Goal: Check status: Check status

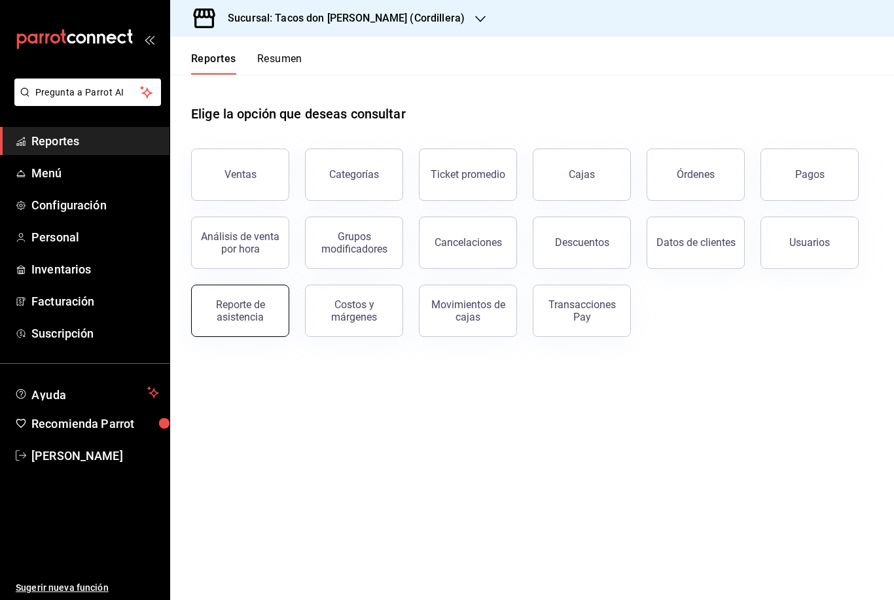
click at [247, 320] on div "Reporte de asistencia" at bounding box center [240, 310] width 81 height 25
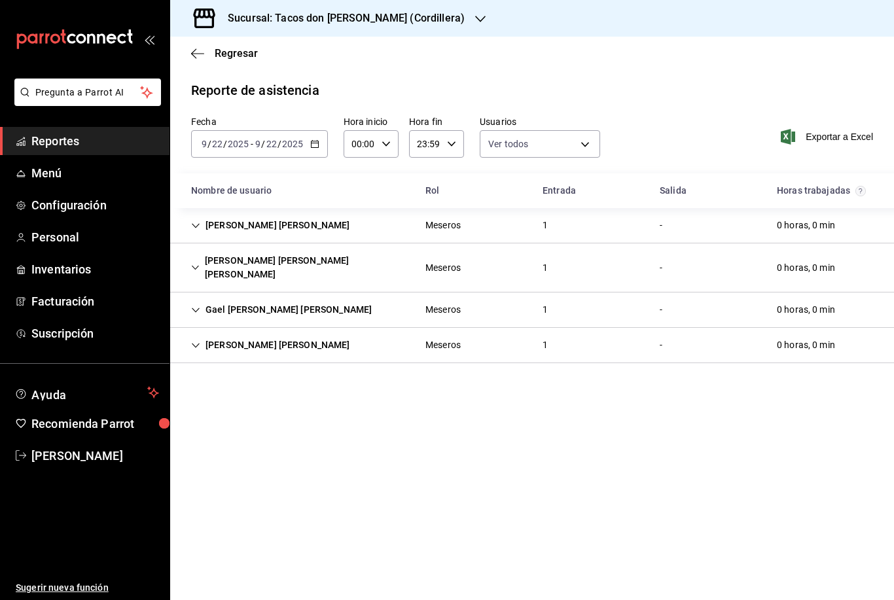
click at [222, 144] on input "22" at bounding box center [217, 144] width 12 height 10
click at [217, 145] on input "2" at bounding box center [214, 144] width 7 height 10
click at [272, 144] on input "22" at bounding box center [272, 144] width 12 height 10
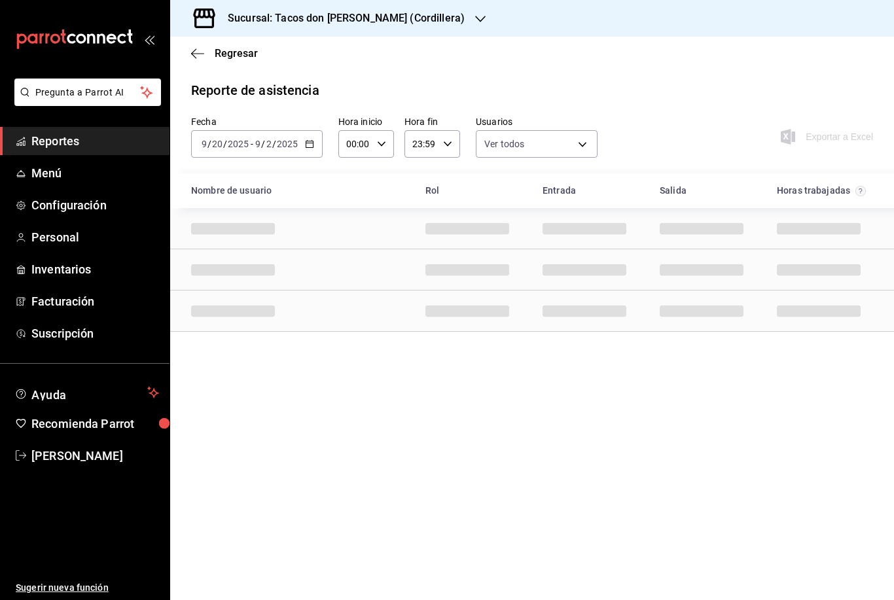
click at [270, 145] on input "2" at bounding box center [269, 144] width 7 height 10
click at [272, 144] on span "/" at bounding box center [274, 144] width 4 height 10
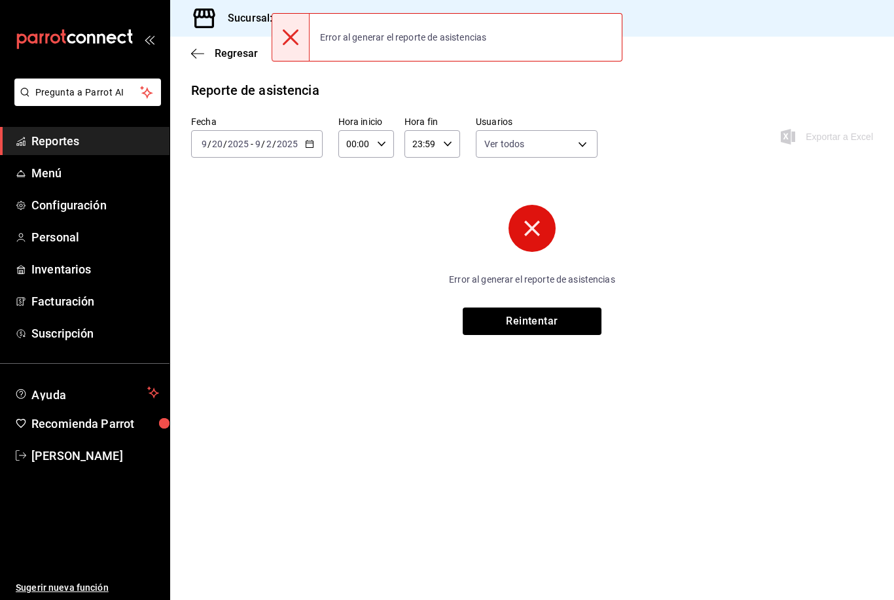
click at [296, 120] on label "Fecha" at bounding box center [257, 121] width 132 height 9
click at [278, 144] on input "2025" at bounding box center [287, 144] width 22 height 10
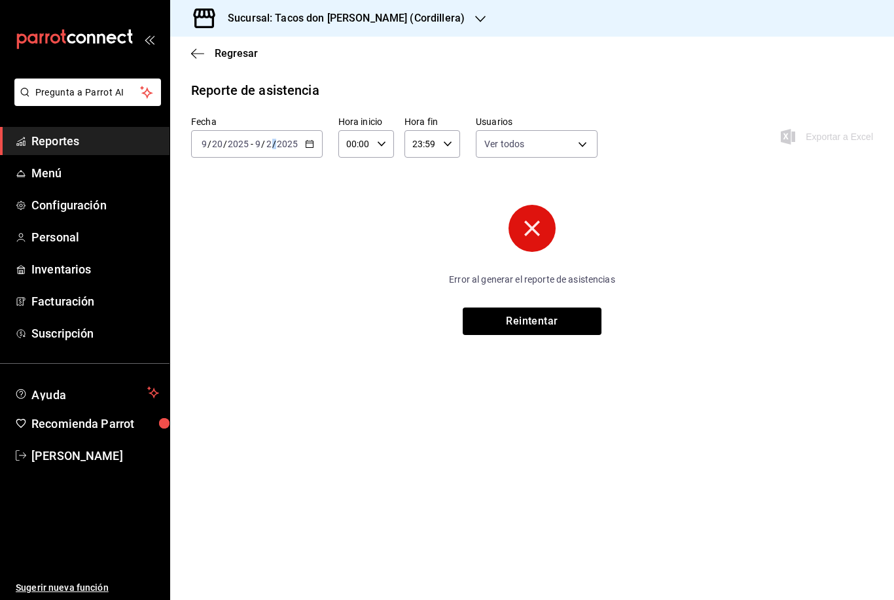
click at [272, 144] on span "/" at bounding box center [274, 144] width 4 height 10
click at [271, 143] on input "2" at bounding box center [269, 144] width 7 height 10
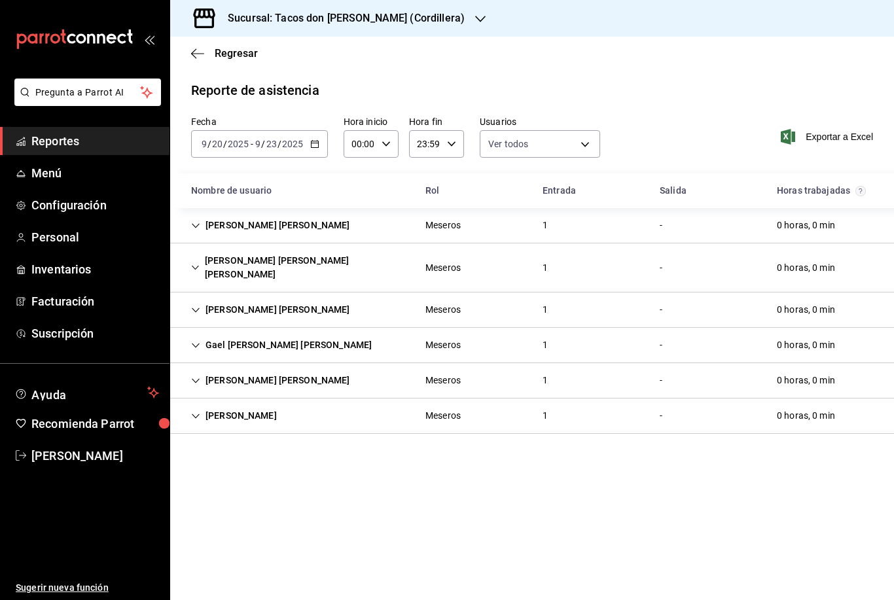
click at [475, 23] on icon "button" at bounding box center [480, 19] width 10 height 10
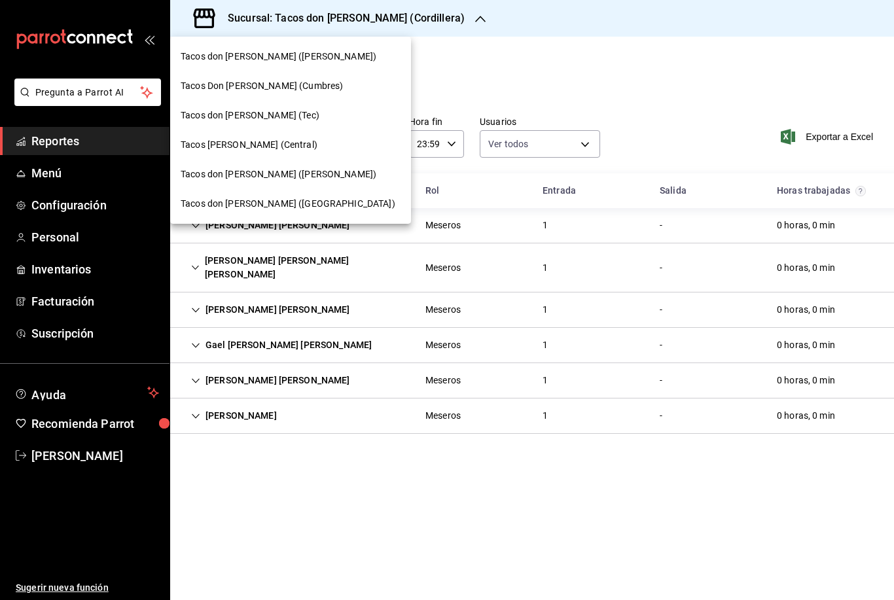
click at [272, 63] on div "Tacos don Pedro (bartolomeo)" at bounding box center [290, 56] width 241 height 29
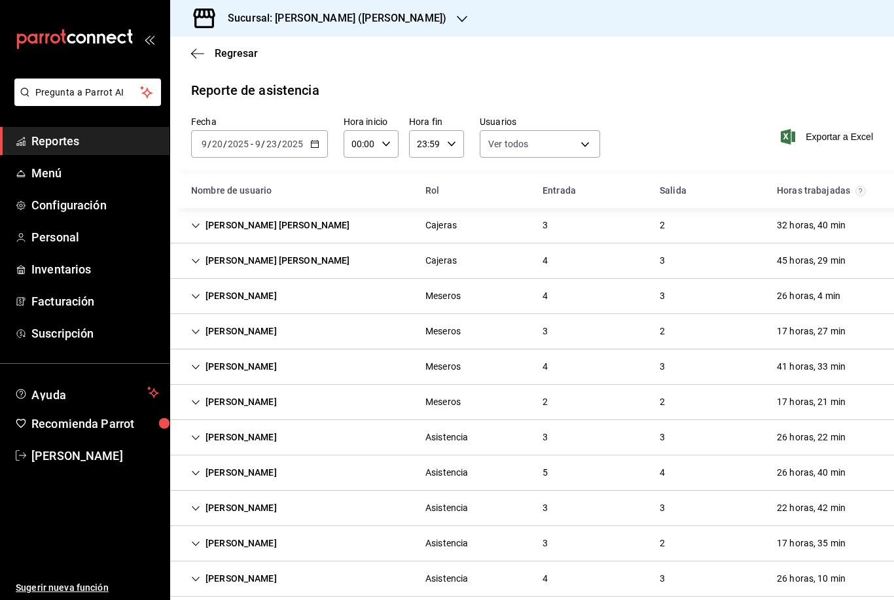
click at [457, 20] on icon "button" at bounding box center [462, 19] width 10 height 10
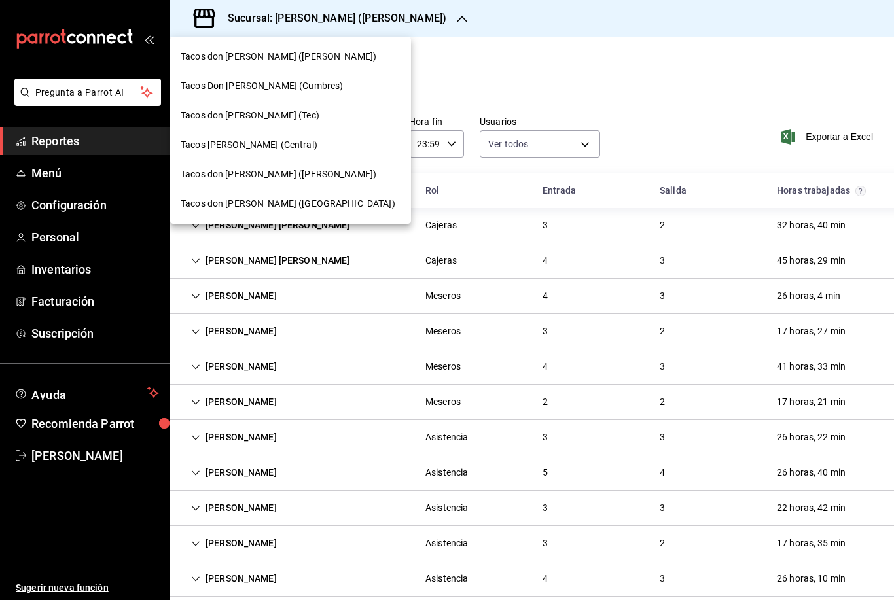
click at [232, 86] on span "Tacos Don Pedro (Cumbres)" at bounding box center [262, 86] width 162 height 14
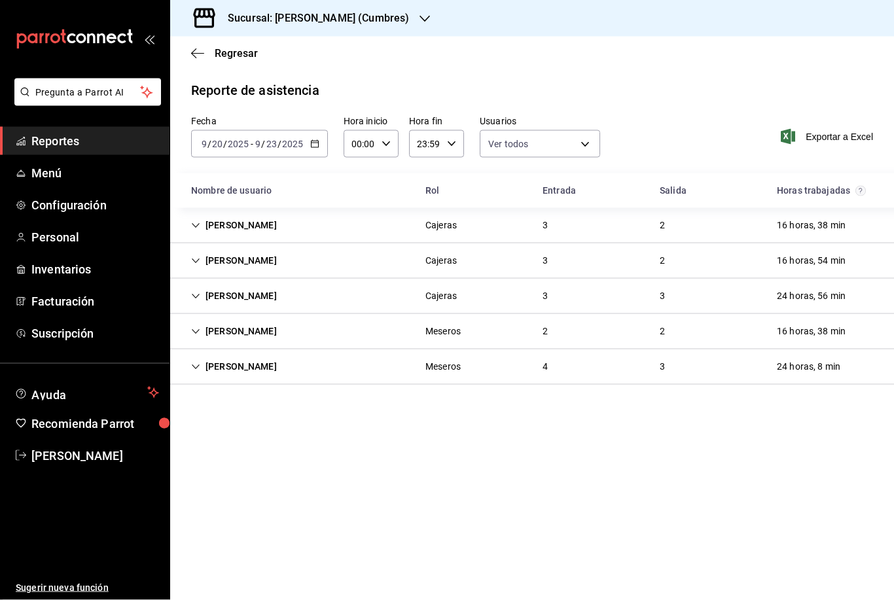
scroll to position [24, 0]
click at [196, 363] on icon "Cell" at bounding box center [195, 367] width 9 height 9
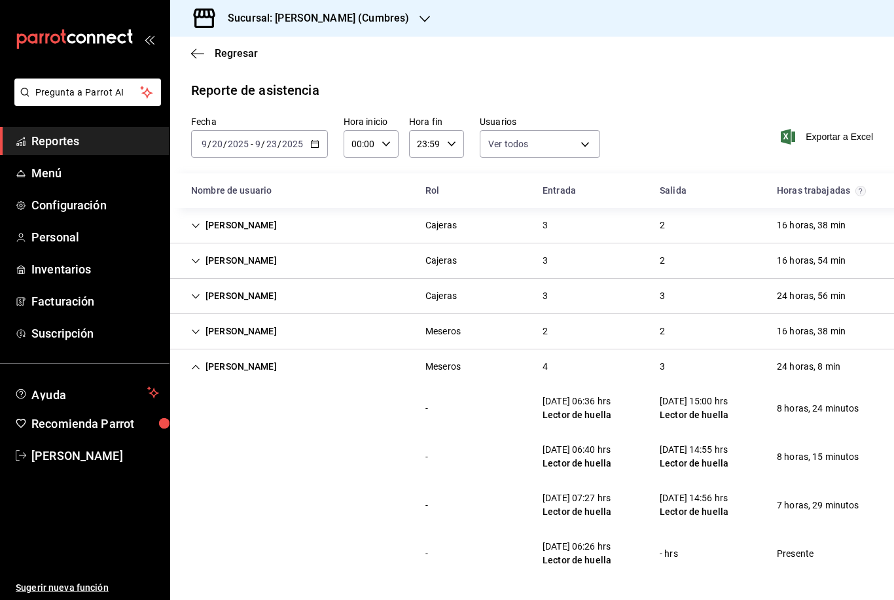
click at [196, 363] on icon "Cell" at bounding box center [195, 367] width 9 height 9
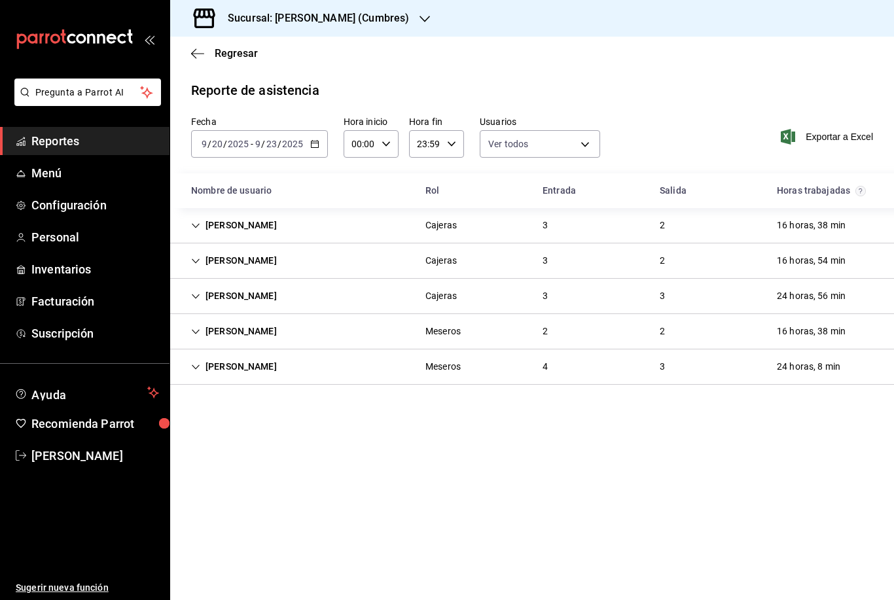
click at [194, 213] on div "Karla Ornelas" at bounding box center [234, 225] width 107 height 24
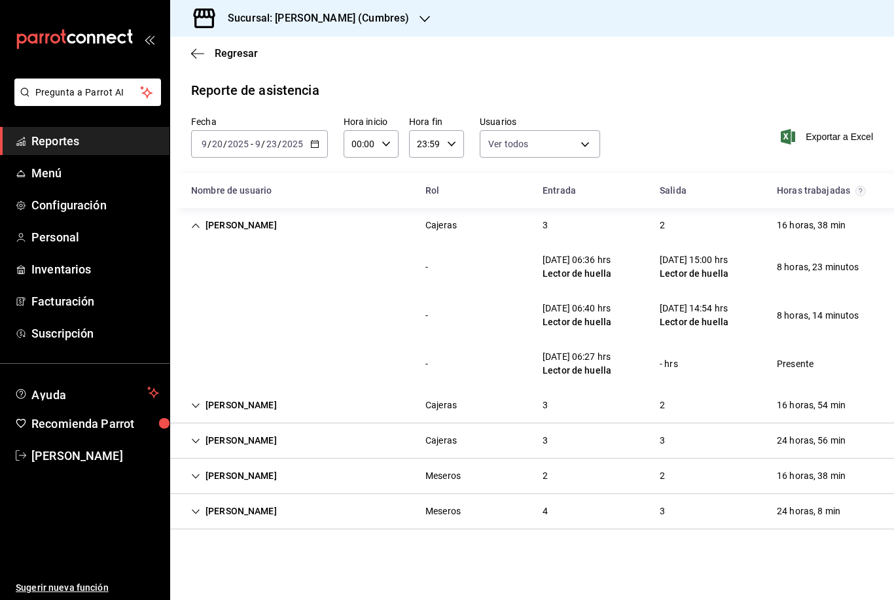
click at [198, 403] on icon "Cell" at bounding box center [196, 405] width 8 height 5
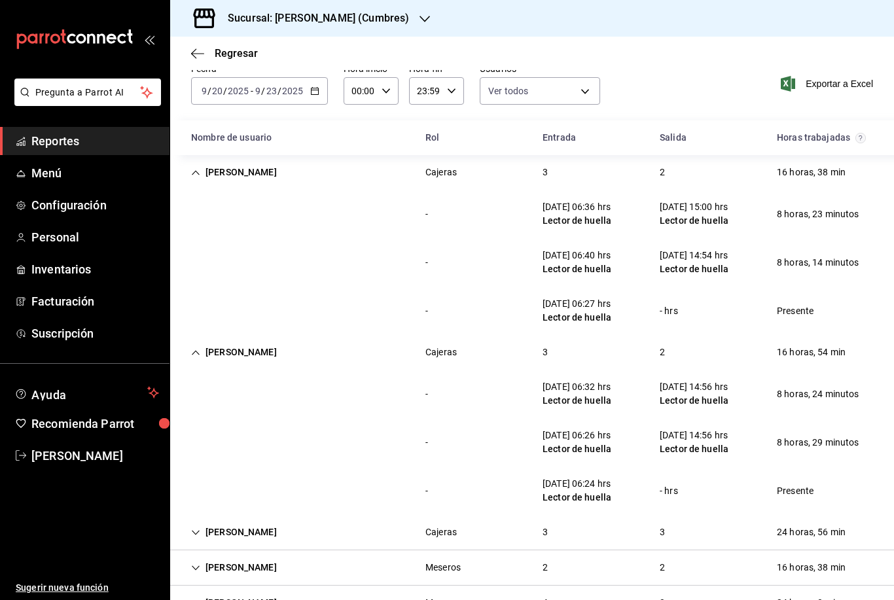
click at [196, 528] on icon "Cell" at bounding box center [195, 532] width 9 height 9
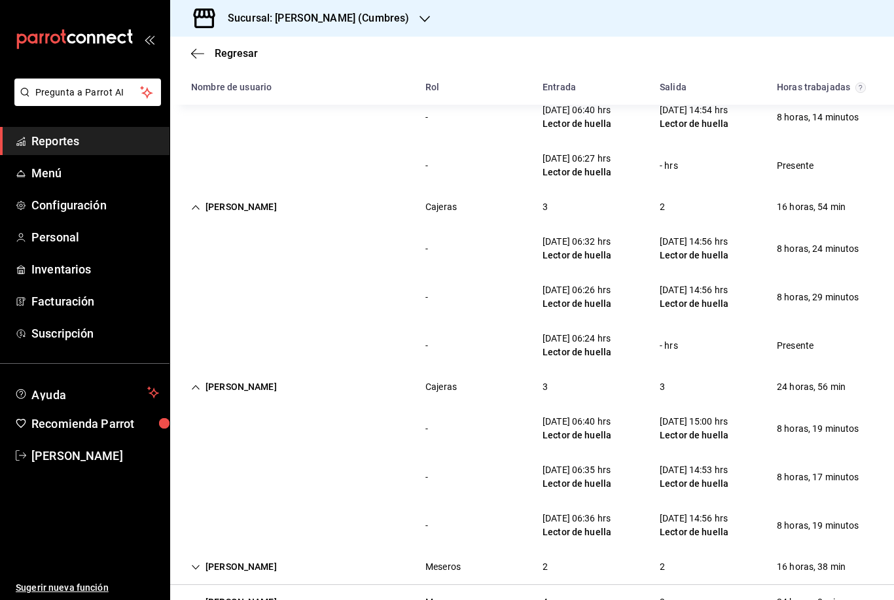
scroll to position [198, 0]
click at [198, 564] on icon "Cell" at bounding box center [195, 568] width 9 height 9
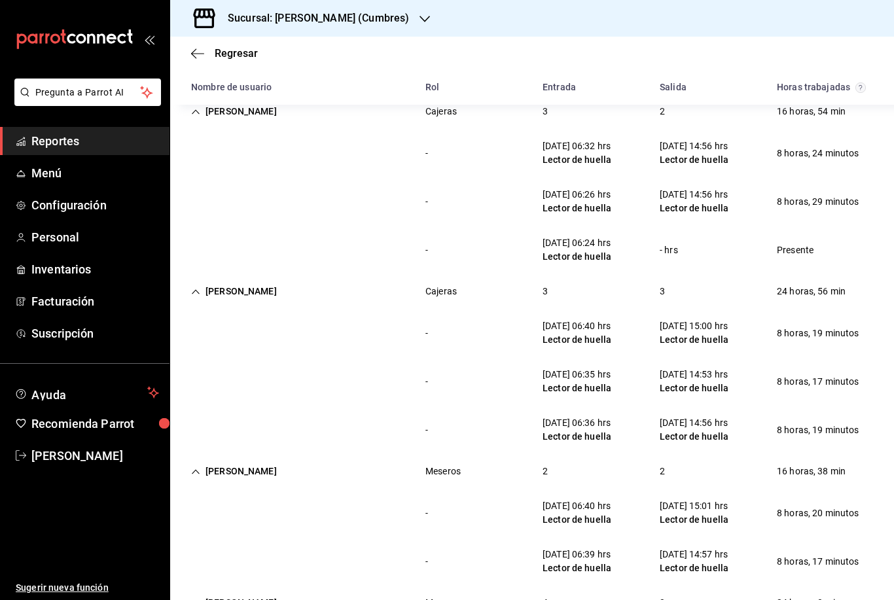
click at [196, 599] on icon "Cell" at bounding box center [195, 603] width 9 height 9
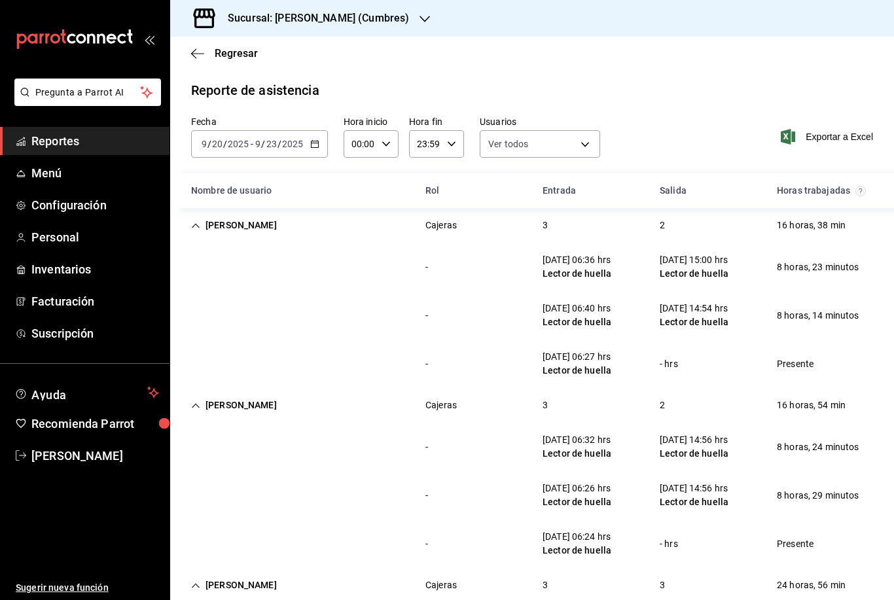
scroll to position [0, 0]
click at [418, 20] on div "Sucursal: Tacos Don Pedro (Cumbres)" at bounding box center [308, 18] width 255 height 37
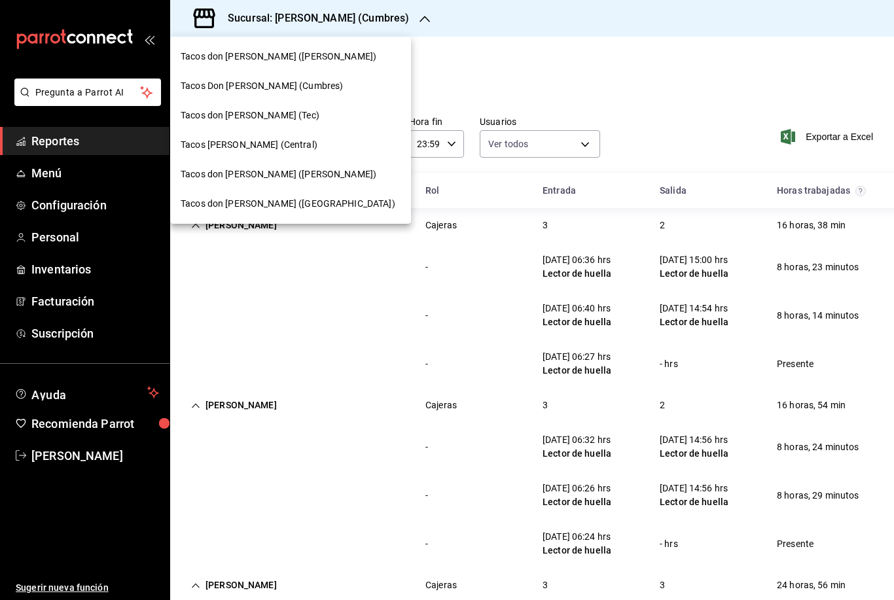
click at [260, 117] on span "Tacos don Pedro (Tec)" at bounding box center [250, 116] width 139 height 14
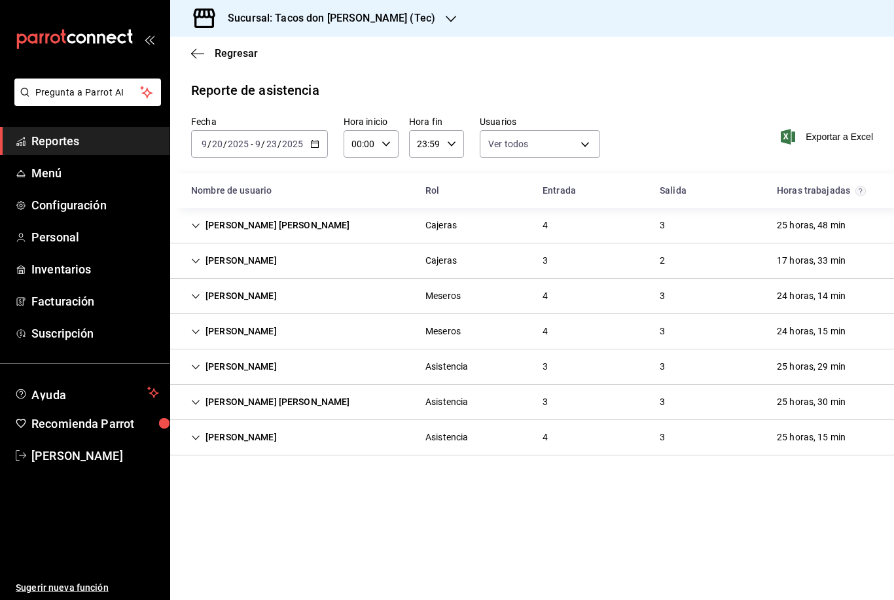
click at [196, 259] on icon "Cell" at bounding box center [195, 261] width 9 height 9
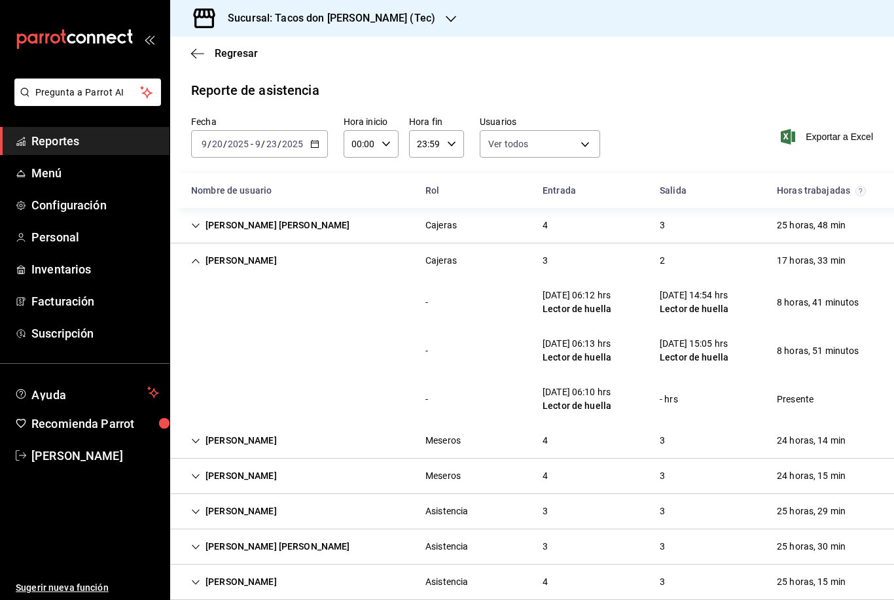
click at [196, 259] on icon "Cell" at bounding box center [196, 261] width 8 height 5
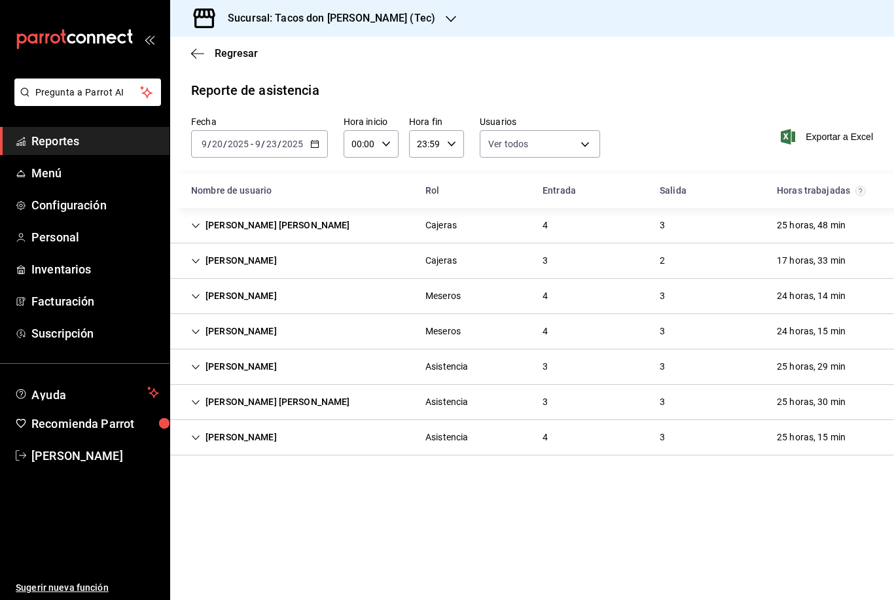
click at [196, 371] on icon "Cell" at bounding box center [195, 367] width 9 height 9
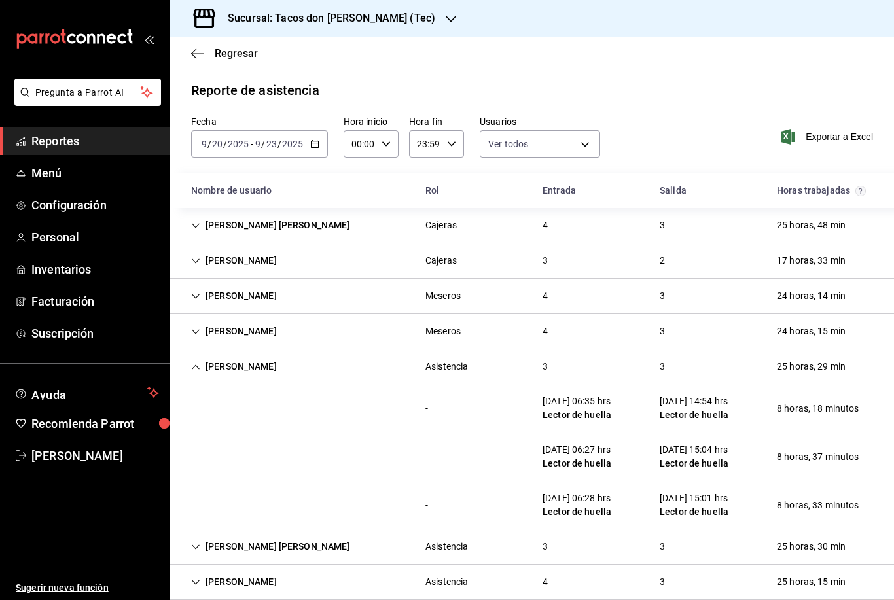
click at [196, 370] on icon "Cell" at bounding box center [195, 367] width 9 height 9
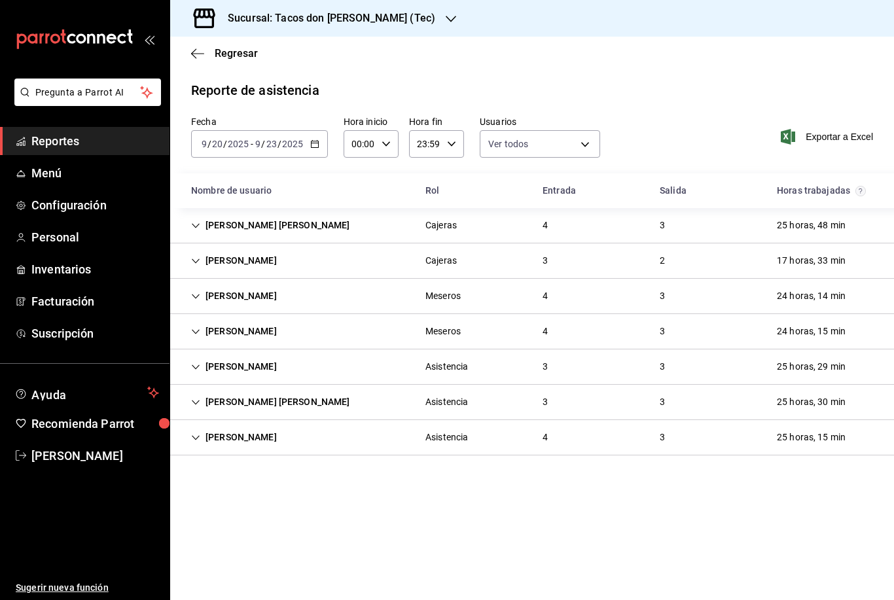
click at [446, 16] on icon "button" at bounding box center [451, 19] width 10 height 10
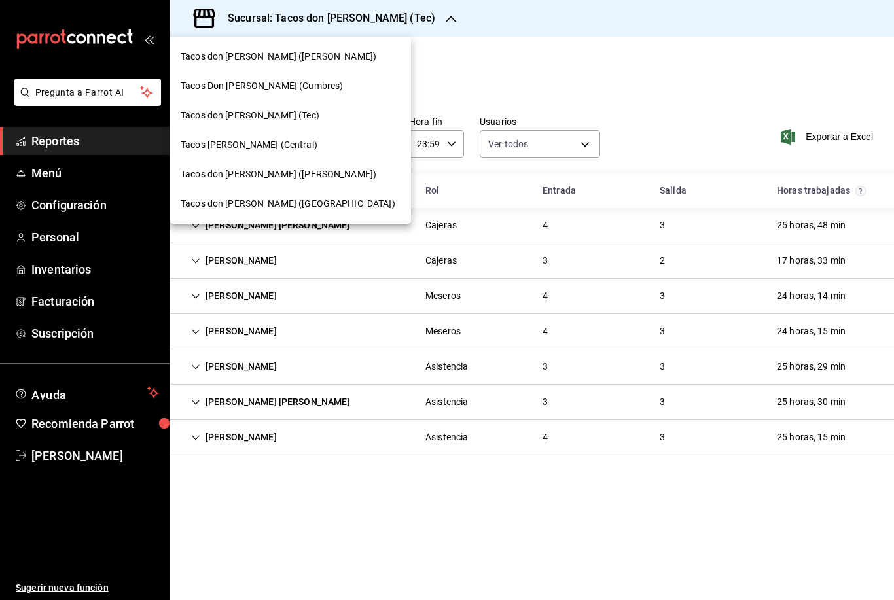
click at [281, 150] on span "Tacos Don Pedro (Central)" at bounding box center [249, 145] width 137 height 14
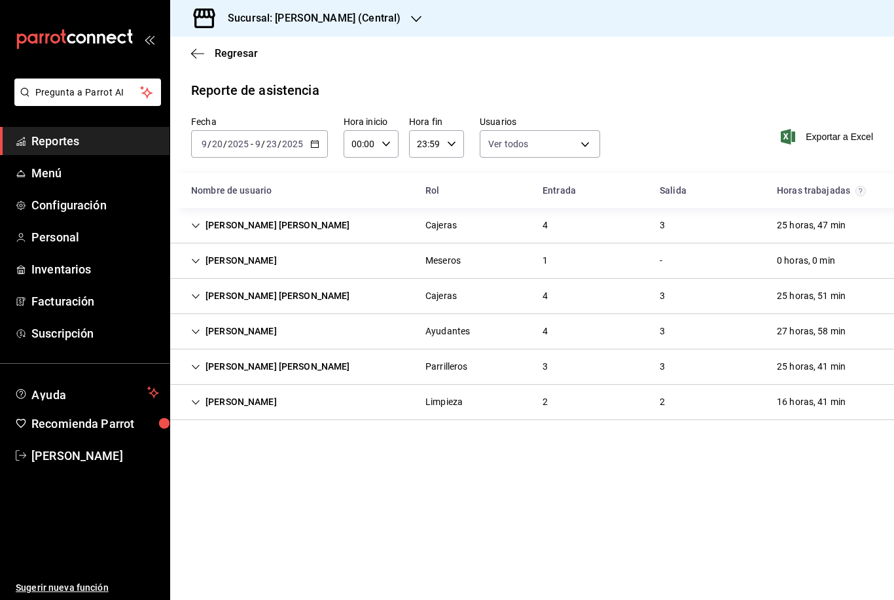
click at [196, 268] on div "Marcelo Garza Alvarado" at bounding box center [234, 261] width 107 height 24
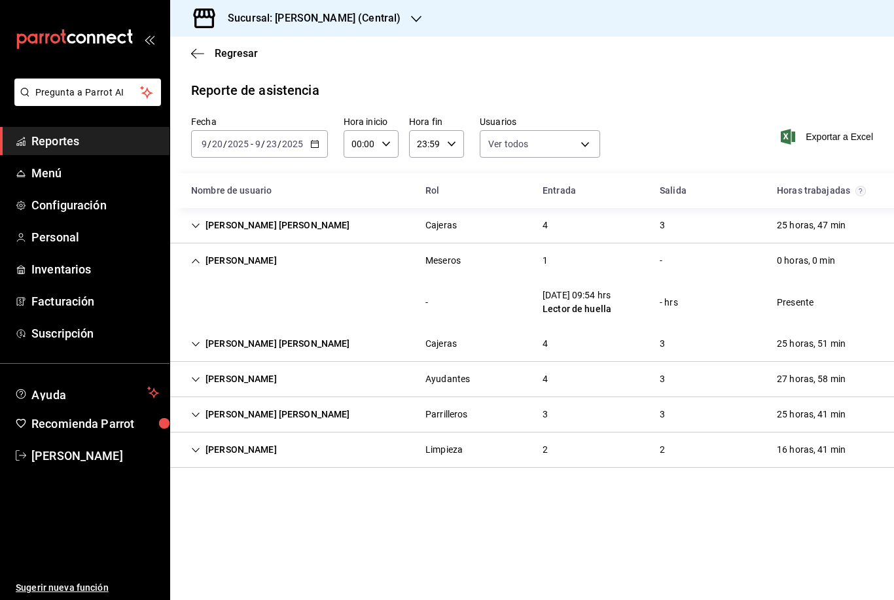
click at [197, 264] on icon "Cell" at bounding box center [195, 261] width 9 height 9
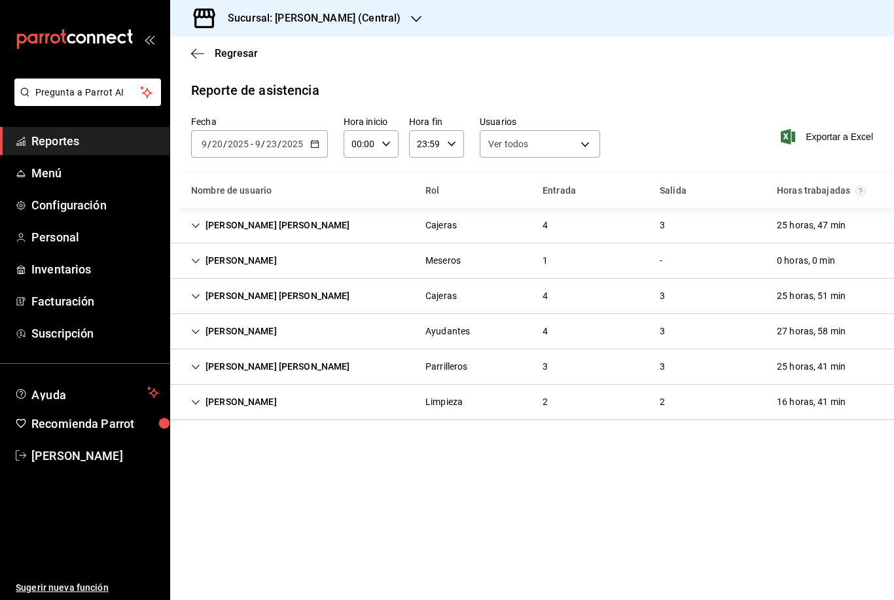
click at [198, 401] on icon "Cell" at bounding box center [196, 402] width 8 height 5
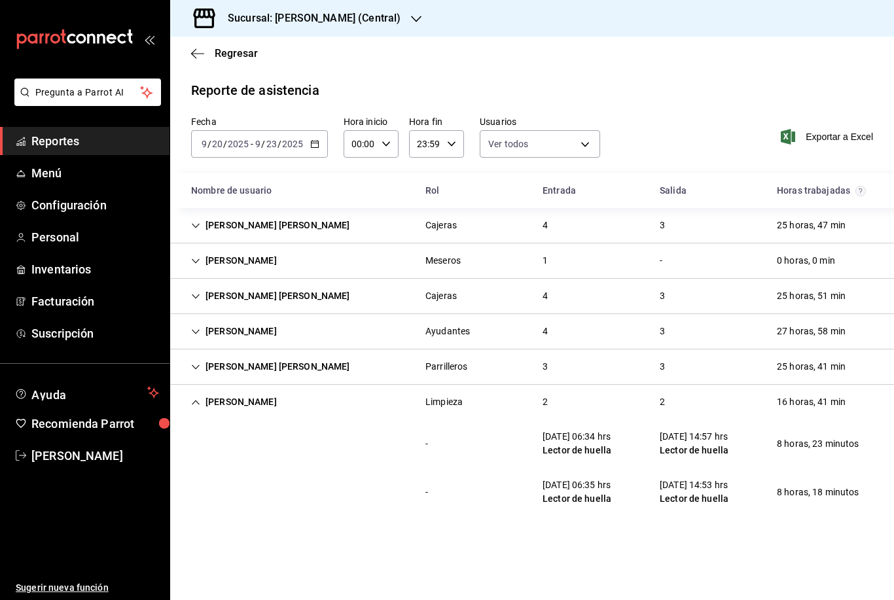
click at [412, 16] on icon "button" at bounding box center [416, 19] width 10 height 10
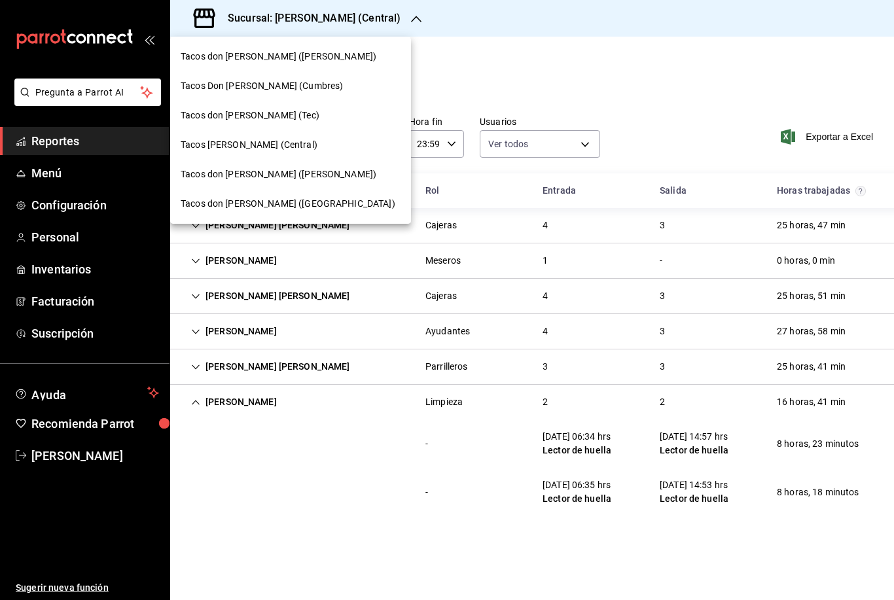
click at [296, 179] on span "Tacos don Pedro (Escobedo)" at bounding box center [279, 175] width 196 height 14
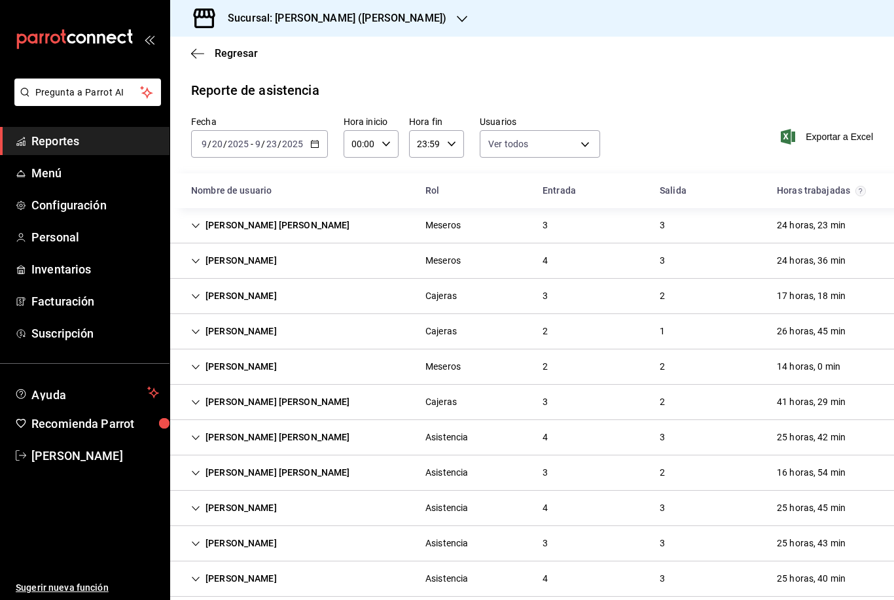
click at [194, 221] on icon "Cell" at bounding box center [195, 225] width 9 height 9
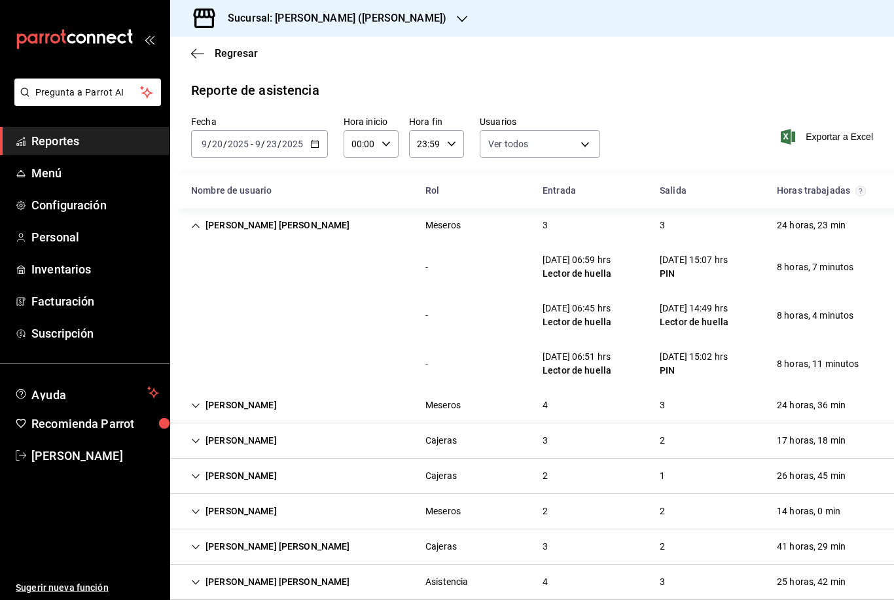
click at [194, 223] on icon "Cell" at bounding box center [195, 225] width 9 height 9
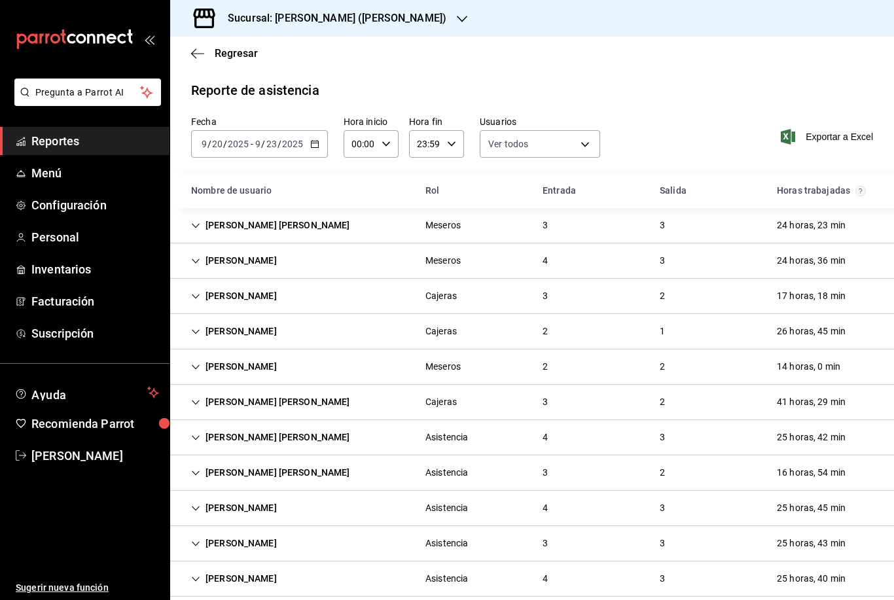
click at [196, 301] on div "Dominic Tamez" at bounding box center [234, 296] width 107 height 24
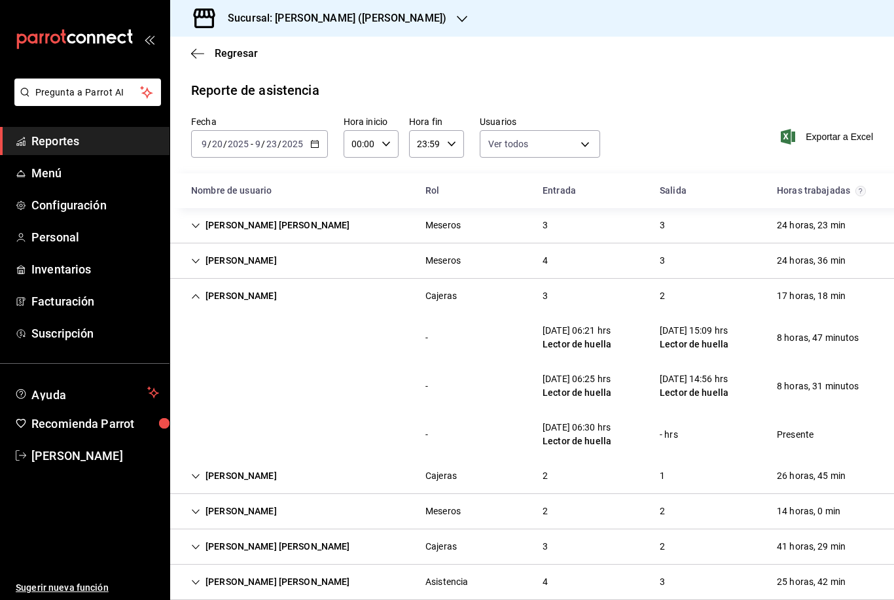
click at [196, 301] on div "Dominic Tamez" at bounding box center [234, 296] width 107 height 24
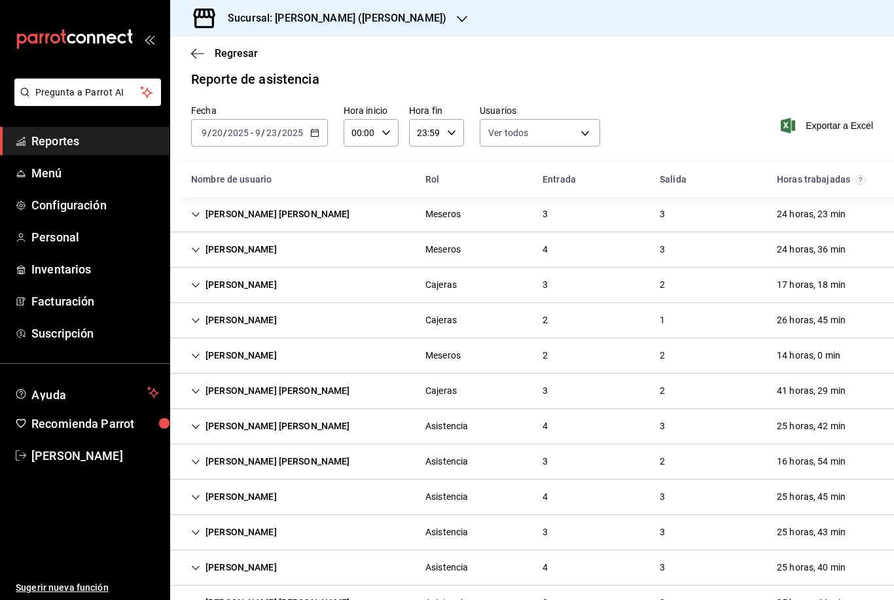
click at [194, 394] on icon "Cell" at bounding box center [195, 391] width 9 height 9
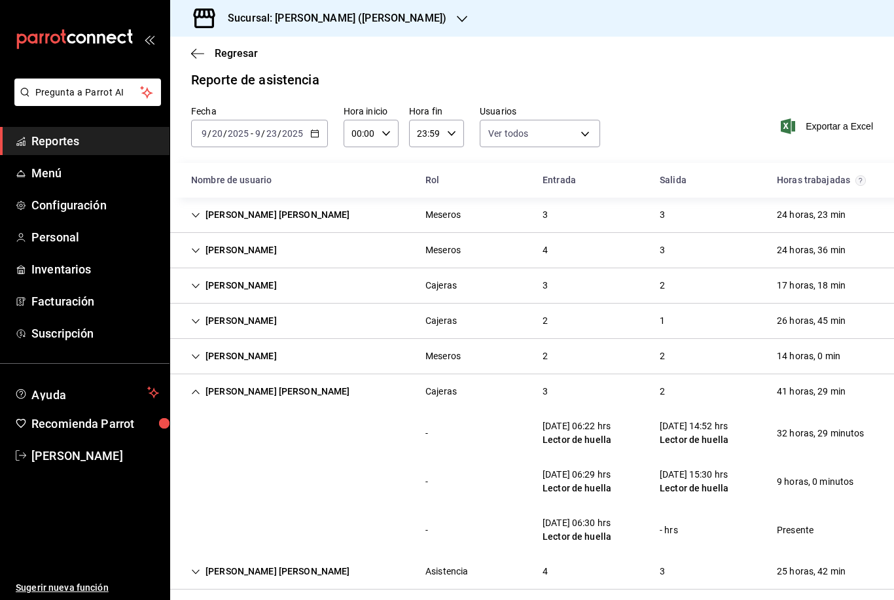
click at [195, 393] on icon "Cell" at bounding box center [195, 391] width 9 height 9
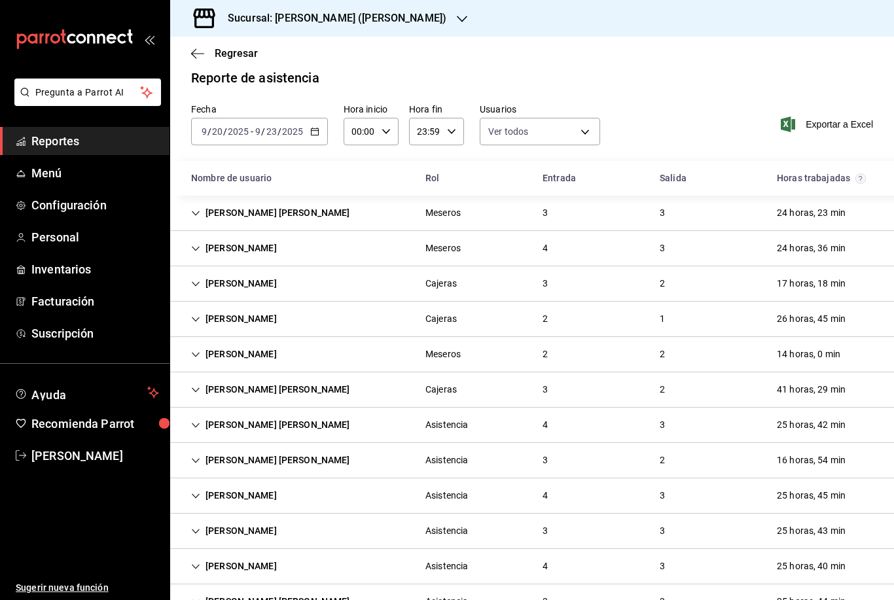
scroll to position [11, 0]
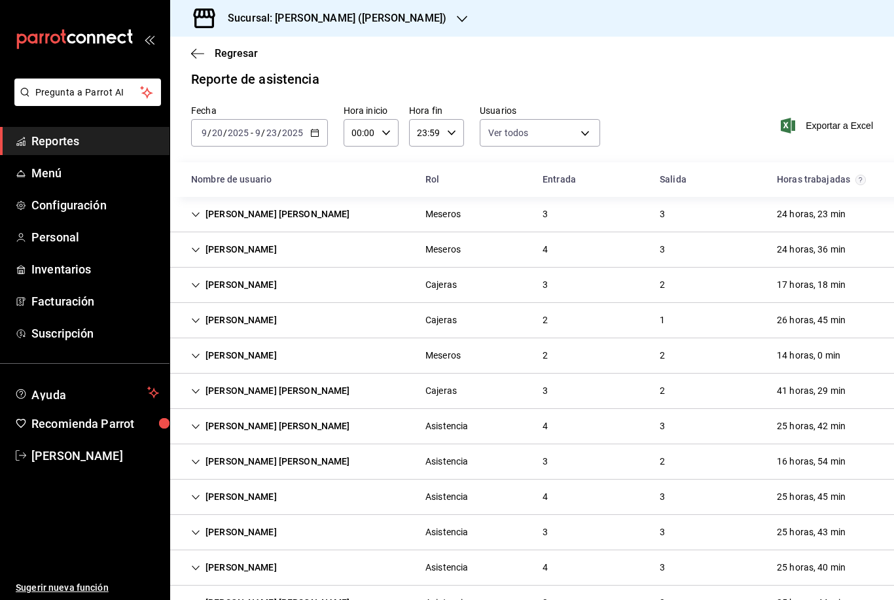
click at [198, 464] on icon "Cell" at bounding box center [195, 462] width 9 height 9
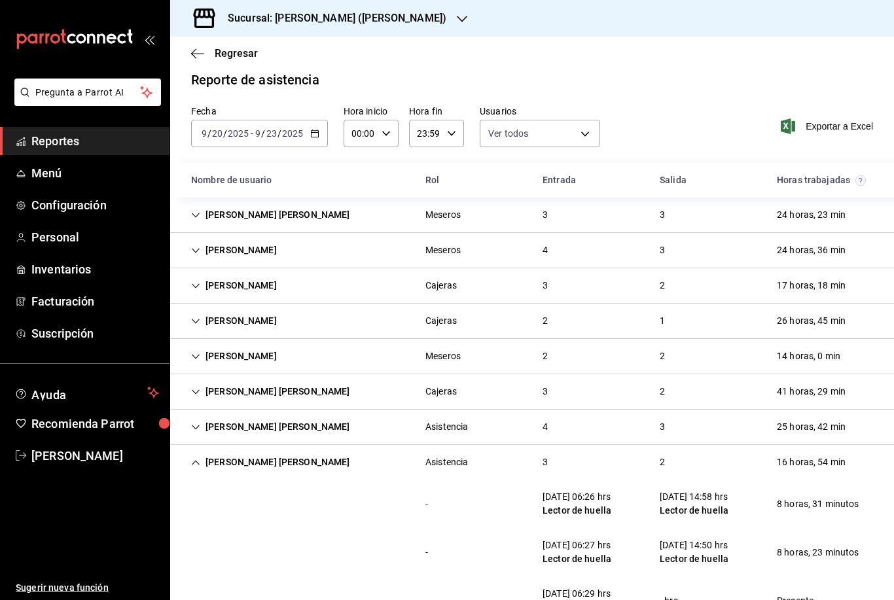
click at [198, 464] on icon "Cell" at bounding box center [195, 462] width 9 height 9
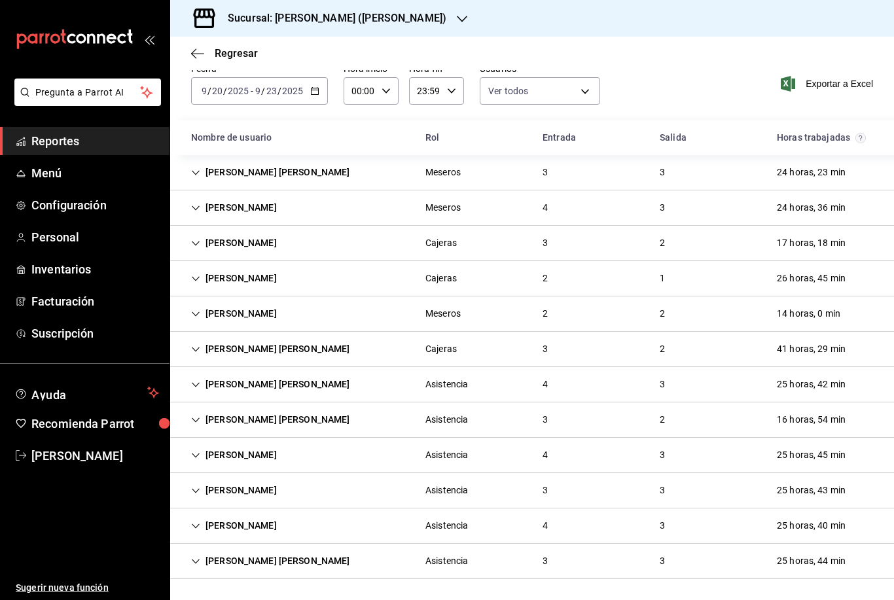
scroll to position [56, 0]
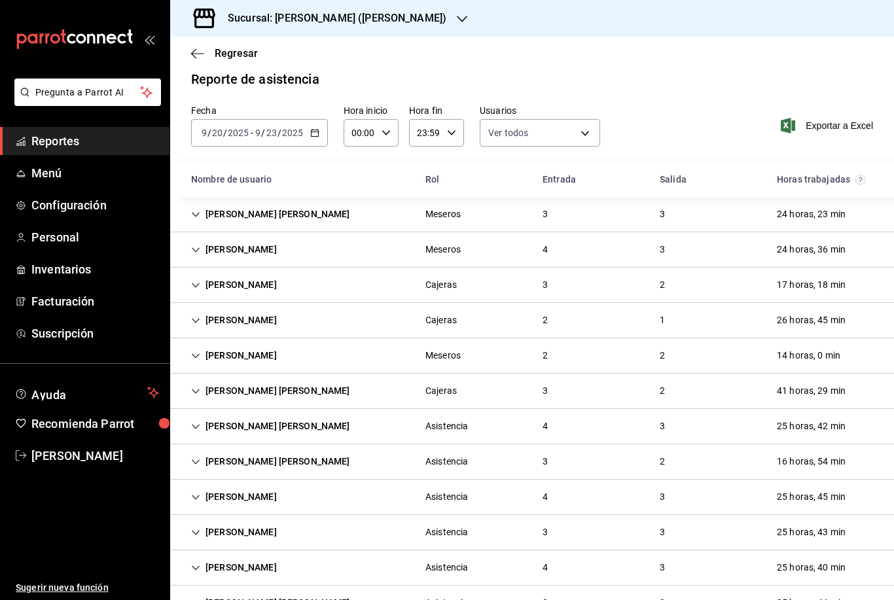
click at [200, 535] on icon "Cell" at bounding box center [195, 532] width 9 height 9
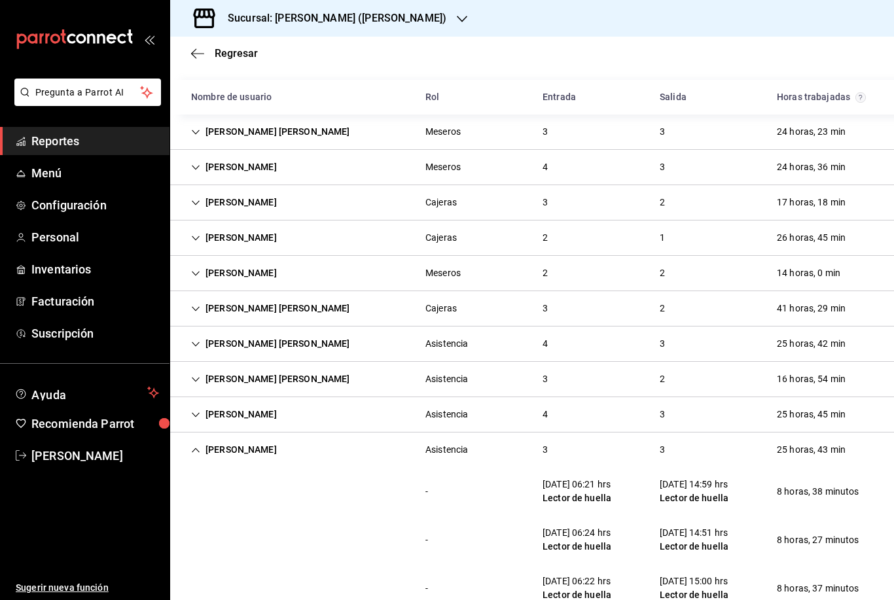
scroll to position [139, 0]
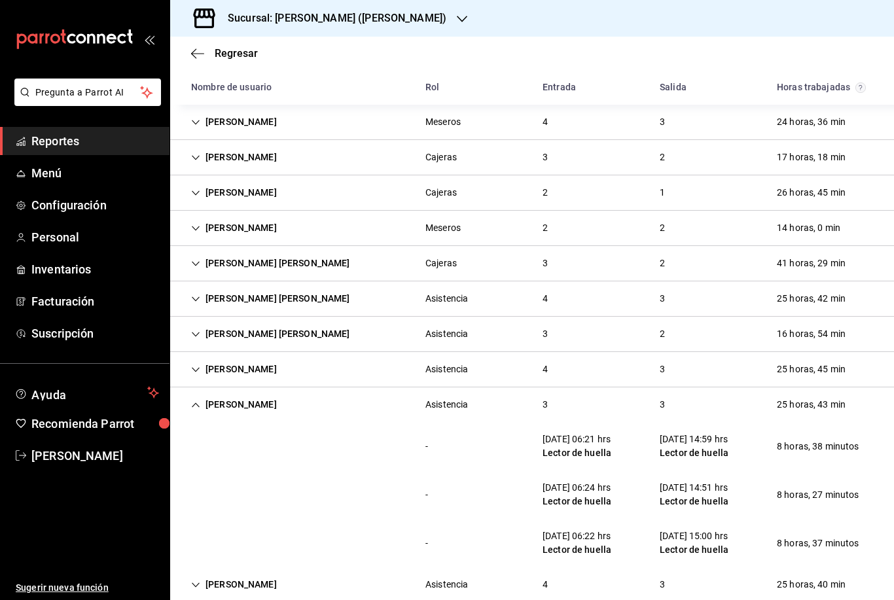
click at [202, 403] on div "Andres Mauricio Acost" at bounding box center [234, 405] width 107 height 24
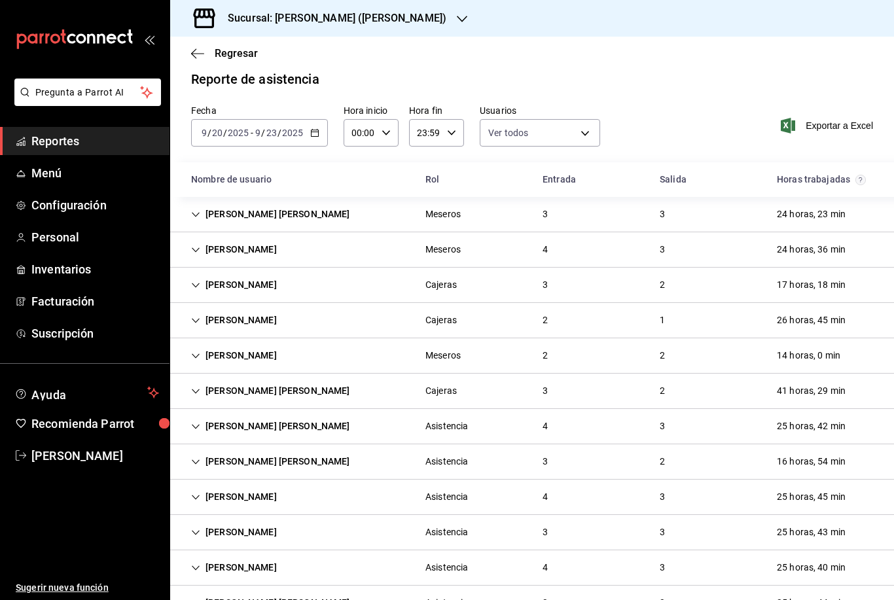
scroll to position [42, 0]
click at [198, 599] on icon "Cell" at bounding box center [195, 603] width 9 height 9
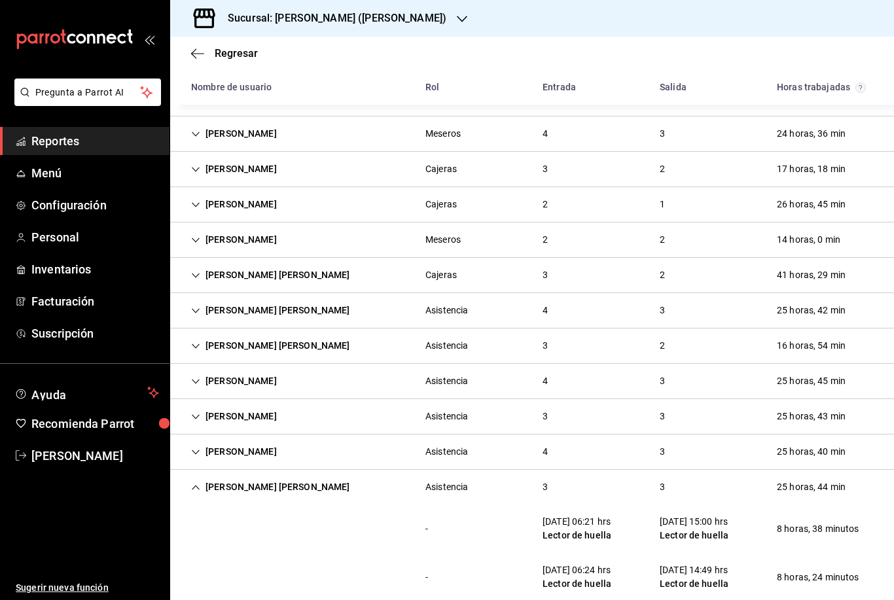
scroll to position [137, 0]
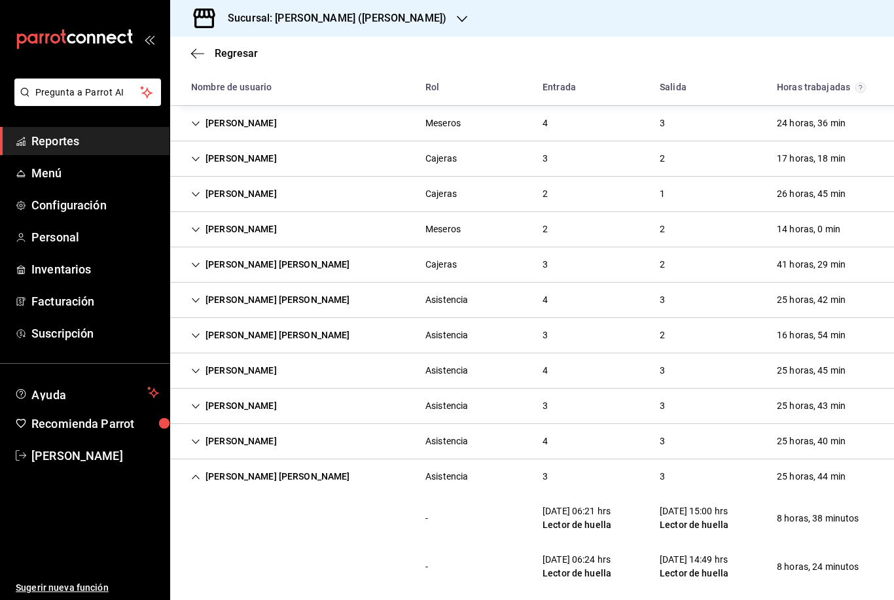
click at [196, 473] on icon "Cell" at bounding box center [195, 477] width 9 height 9
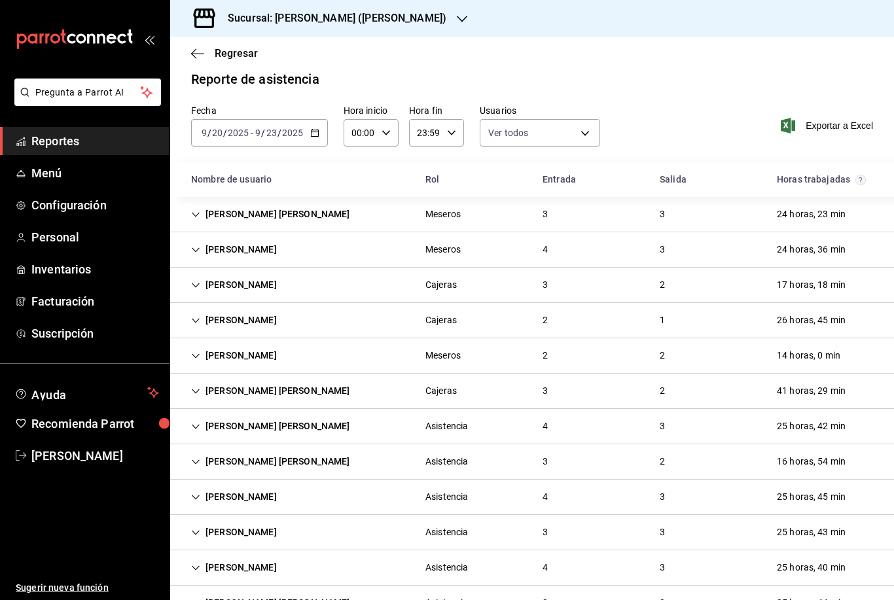
scroll to position [11, 0]
click at [408, 15] on h3 "Sucursal: Tacos don Pedro (Escobedo)" at bounding box center [331, 18] width 229 height 16
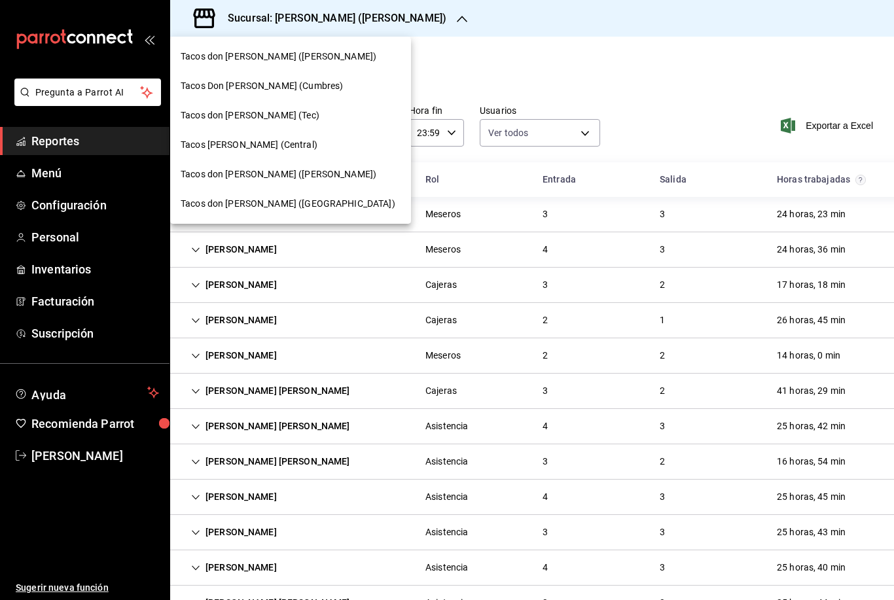
click at [292, 201] on span "Tacos don Pedro (Cordillera)" at bounding box center [288, 204] width 215 height 14
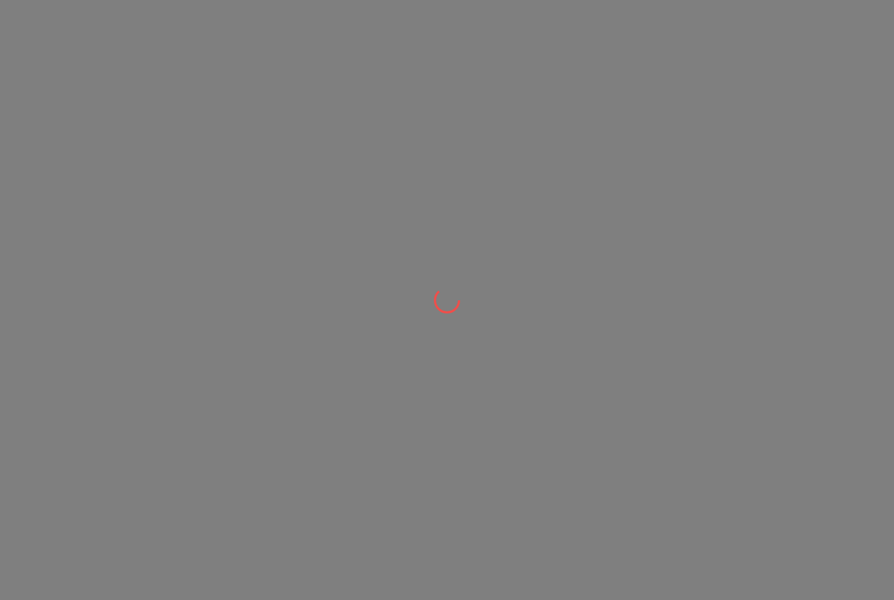
scroll to position [0, 0]
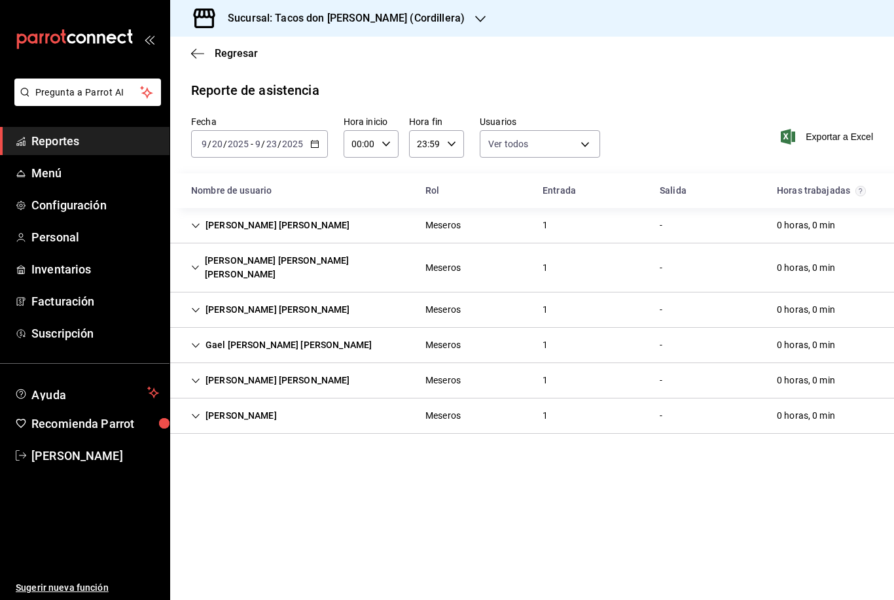
click at [194, 228] on icon "Cell" at bounding box center [195, 225] width 9 height 9
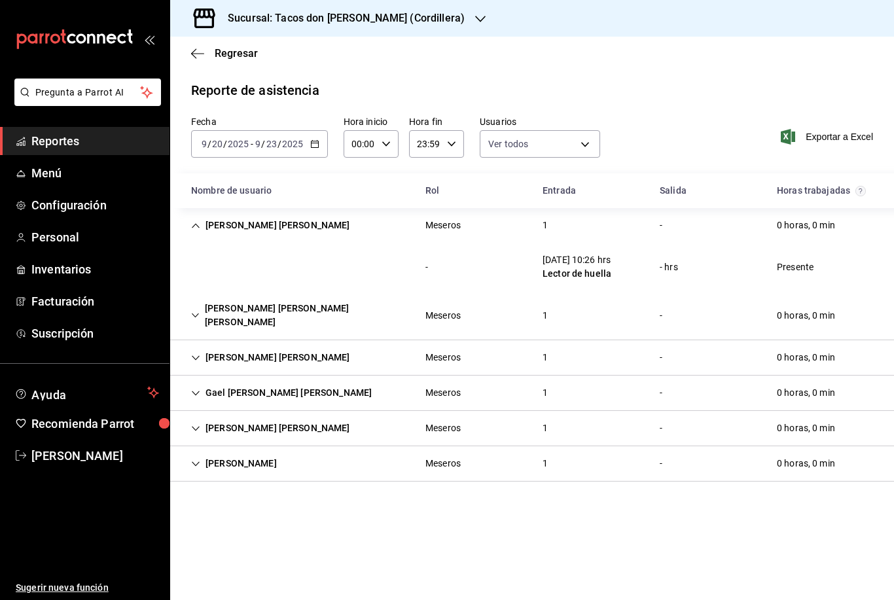
click at [194, 228] on icon "Cell" at bounding box center [195, 225] width 9 height 9
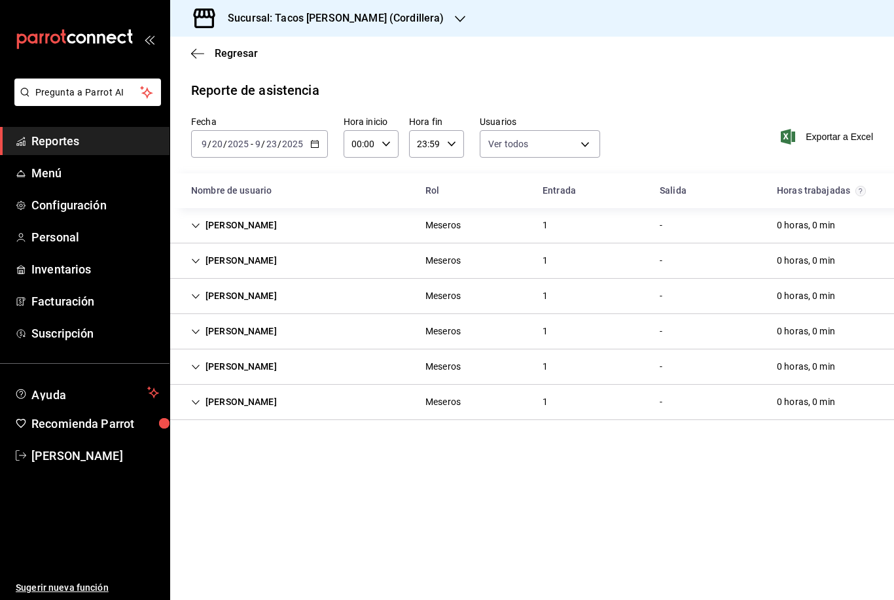
click at [201, 403] on div "[PERSON_NAME]" at bounding box center [234, 402] width 107 height 24
click at [196, 371] on icon "Cell" at bounding box center [195, 367] width 9 height 9
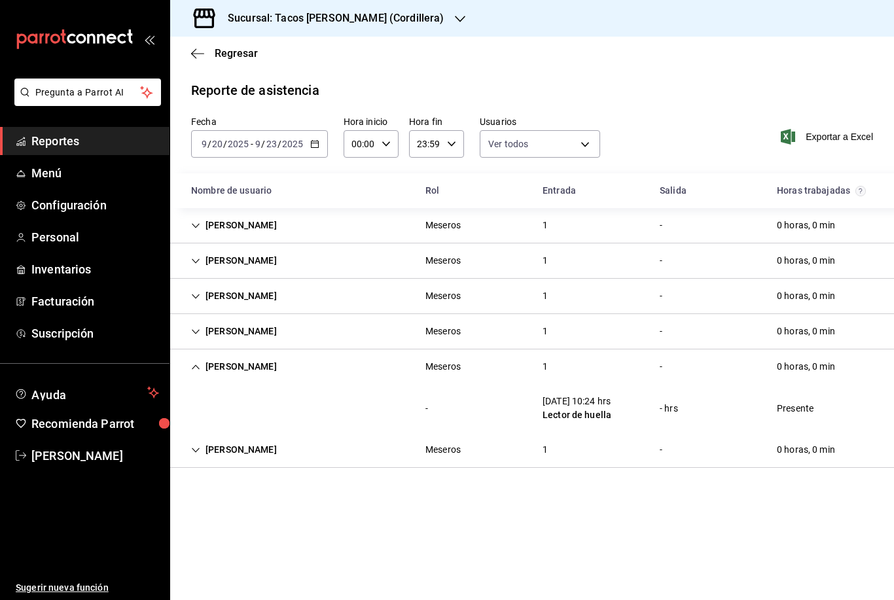
click at [196, 371] on icon "Cell" at bounding box center [195, 367] width 9 height 9
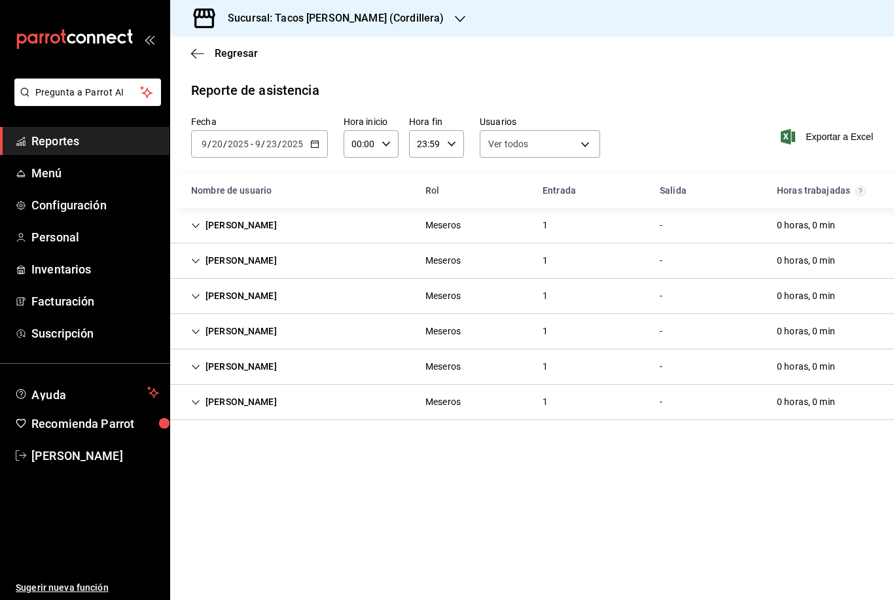
click at [198, 332] on icon "Cell" at bounding box center [195, 331] width 9 height 9
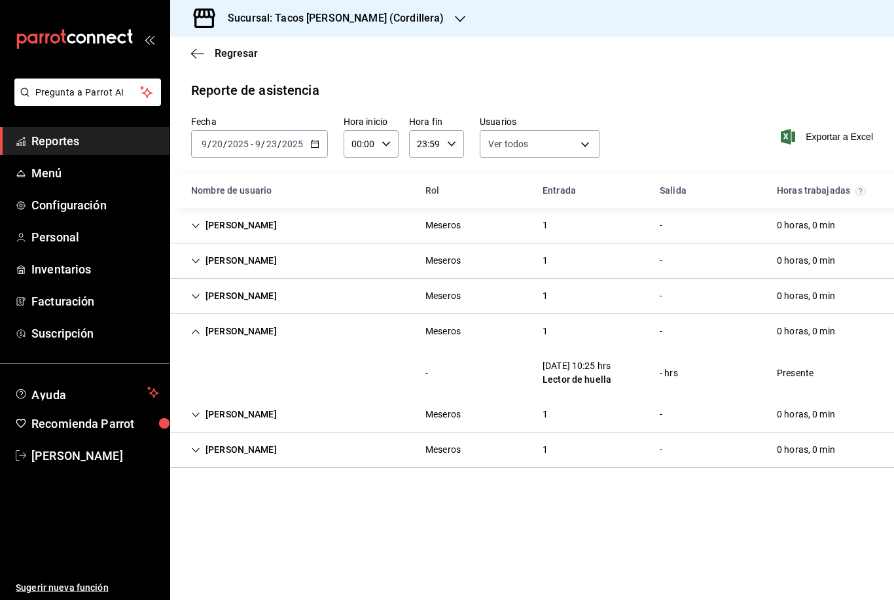
click at [198, 332] on icon "Cell" at bounding box center [196, 331] width 8 height 5
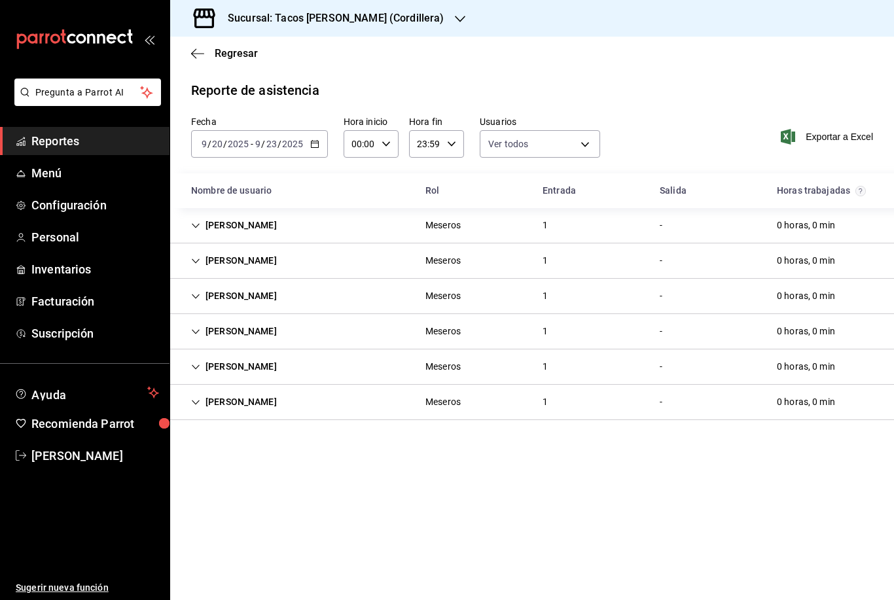
click at [308, 146] on div "[DATE] [DATE] - [DATE] [DATE]" at bounding box center [259, 143] width 137 height 27
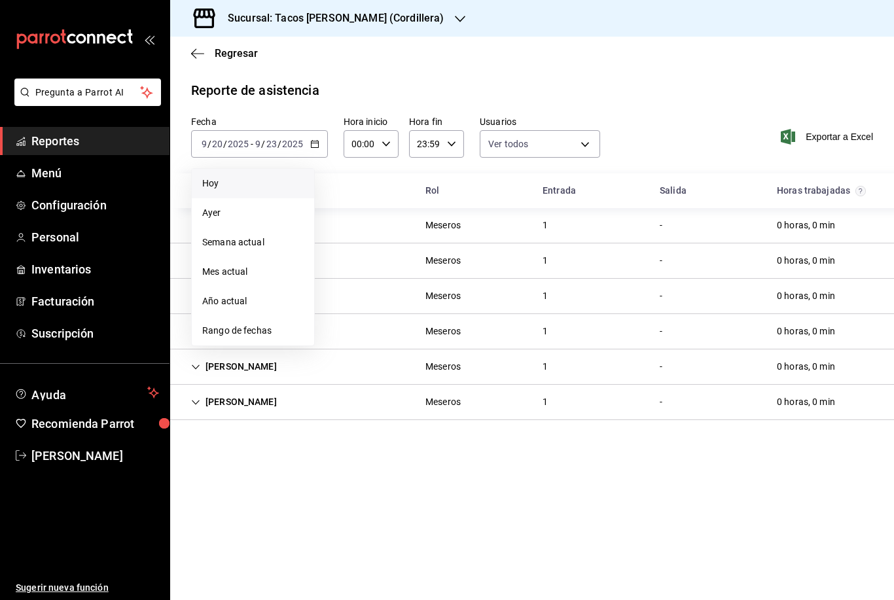
click at [239, 173] on li "Hoy" at bounding box center [253, 183] width 122 height 29
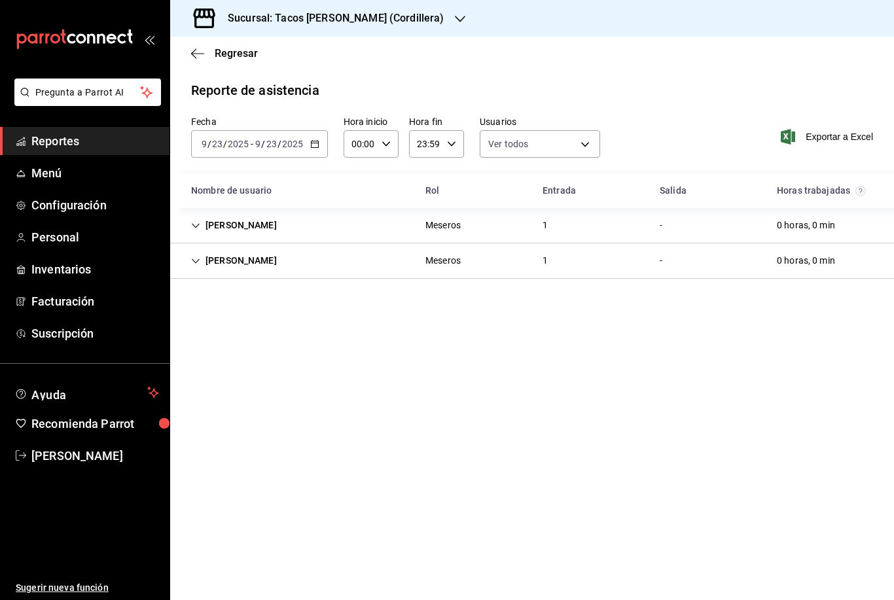
click at [198, 226] on icon "Cell" at bounding box center [195, 225] width 9 height 9
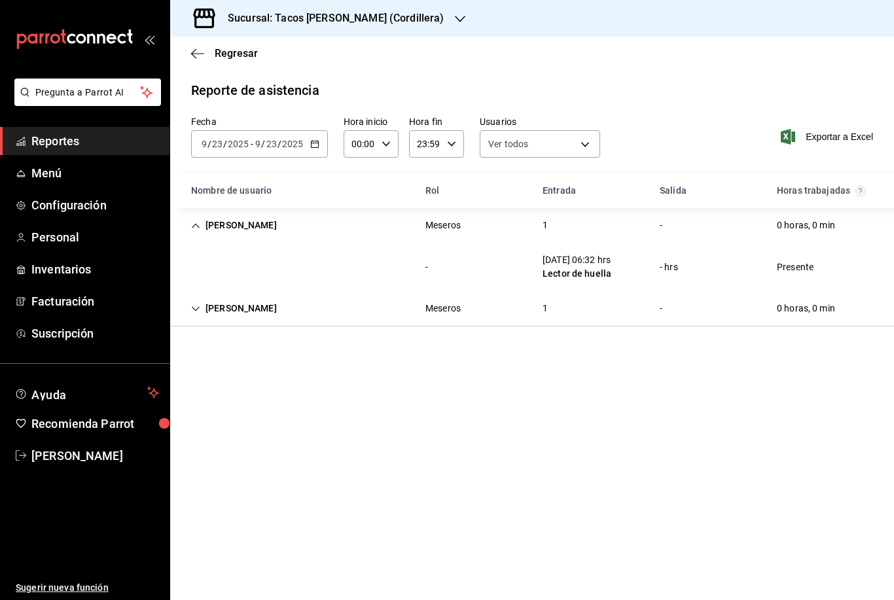
click at [198, 226] on icon "Cell" at bounding box center [195, 225] width 9 height 9
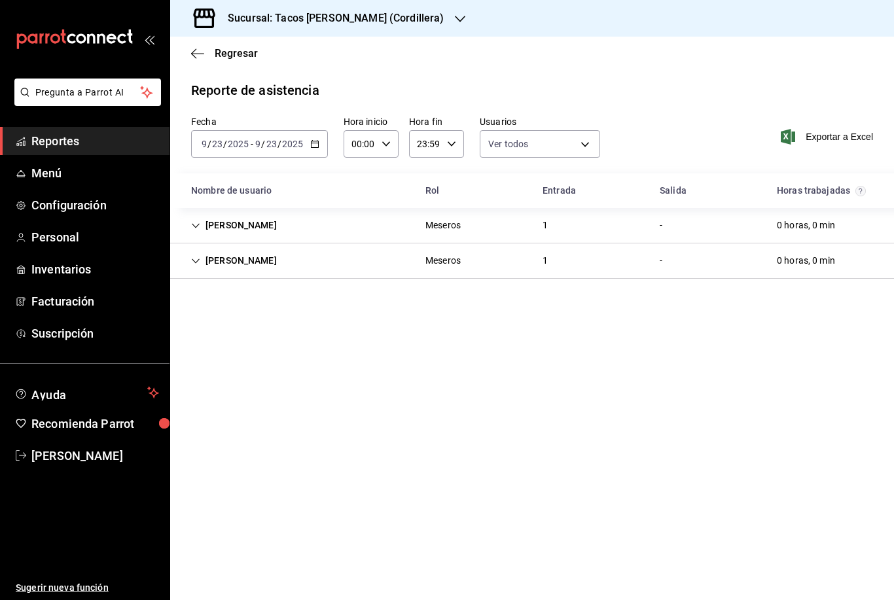
click at [196, 260] on icon "Cell" at bounding box center [195, 261] width 9 height 9
click at [313, 143] on icon "button" at bounding box center [314, 143] width 9 height 9
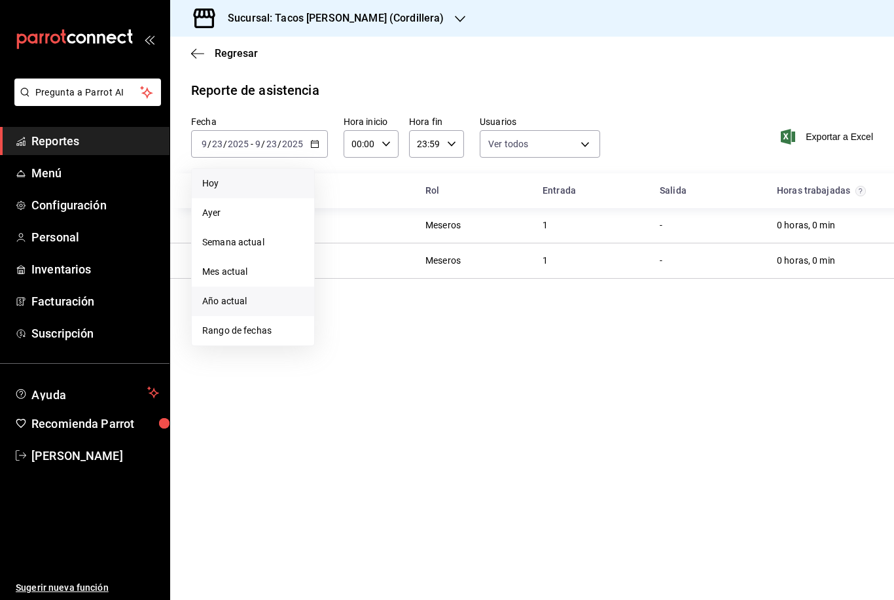
click at [242, 312] on li "Año actual" at bounding box center [253, 301] width 122 height 29
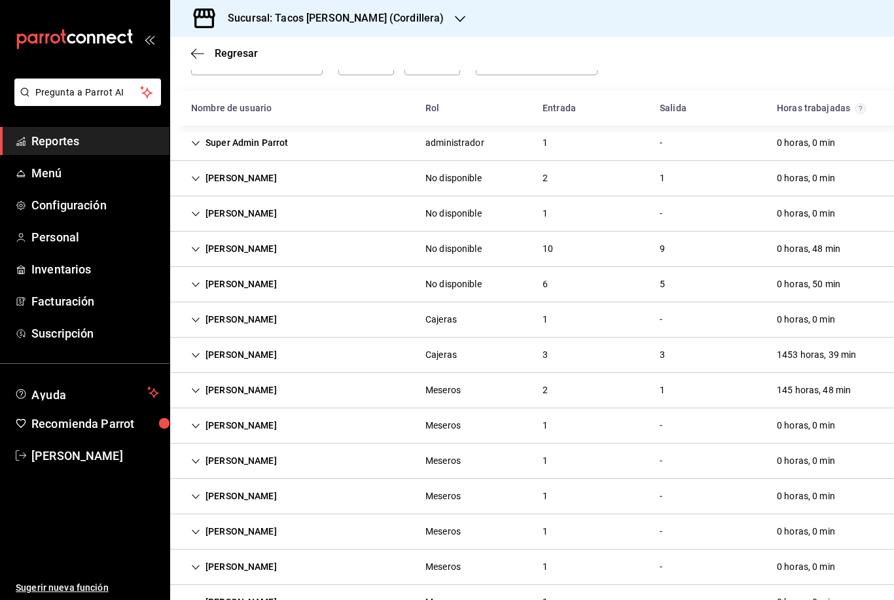
scroll to position [82, 0]
click at [197, 253] on icon "Cell" at bounding box center [195, 249] width 9 height 9
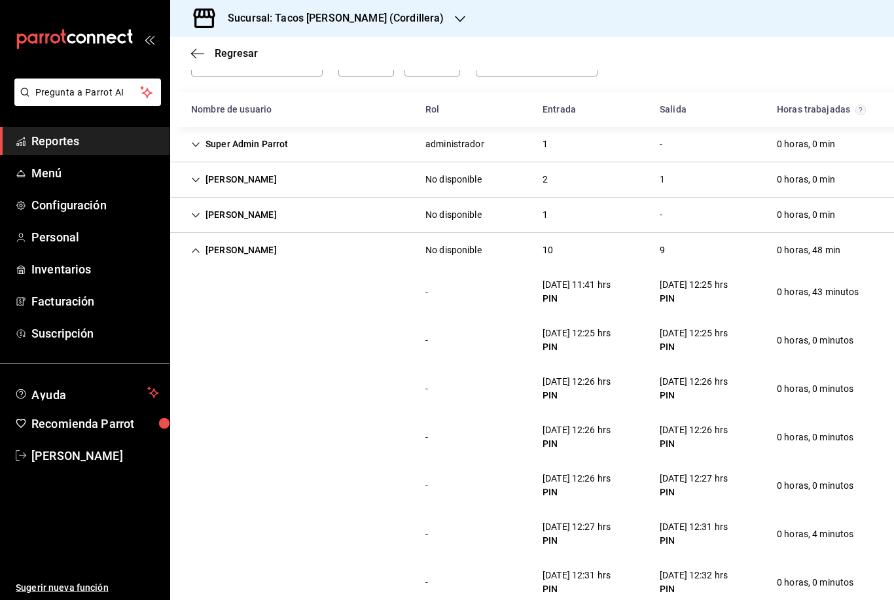
click at [197, 253] on icon "Cell" at bounding box center [195, 250] width 9 height 9
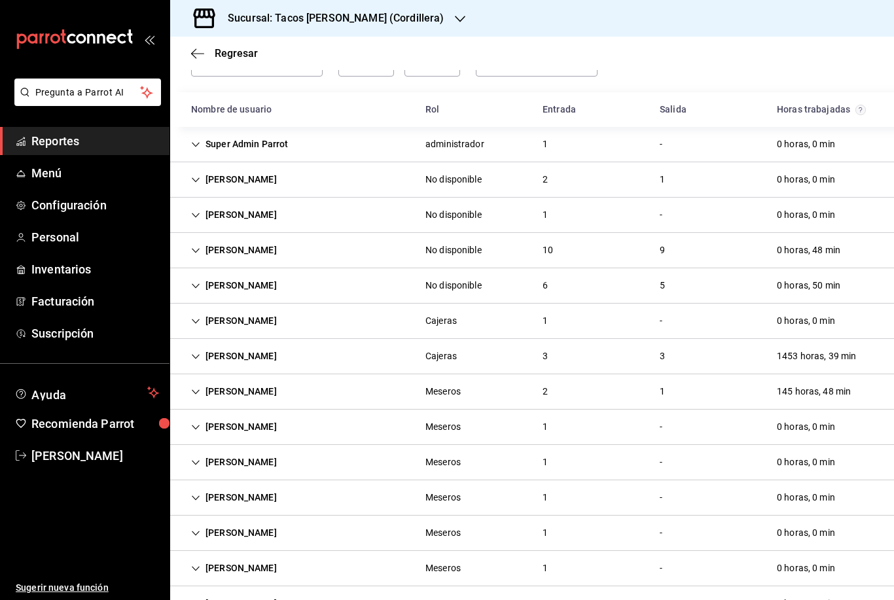
click at [193, 289] on icon "Cell" at bounding box center [195, 285] width 9 height 9
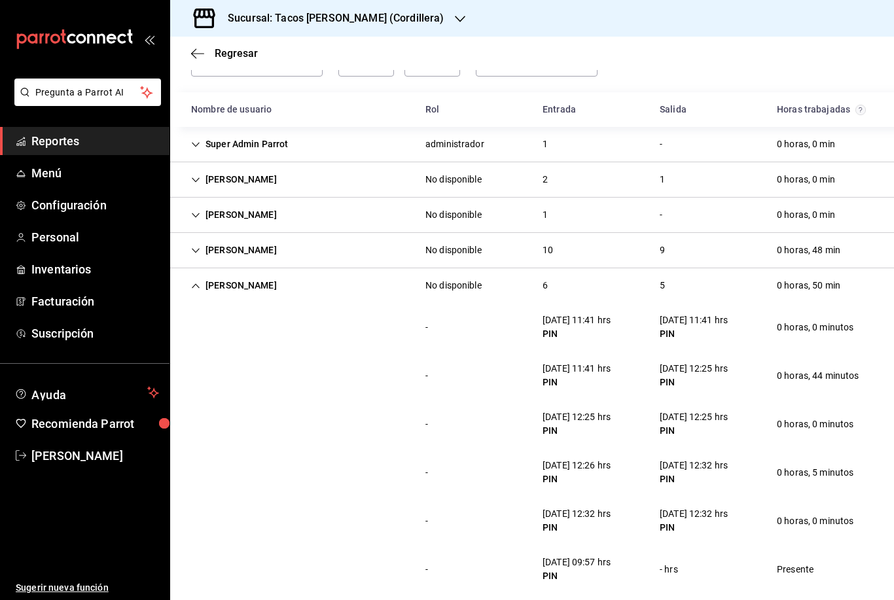
click at [193, 289] on icon "Cell" at bounding box center [195, 285] width 9 height 9
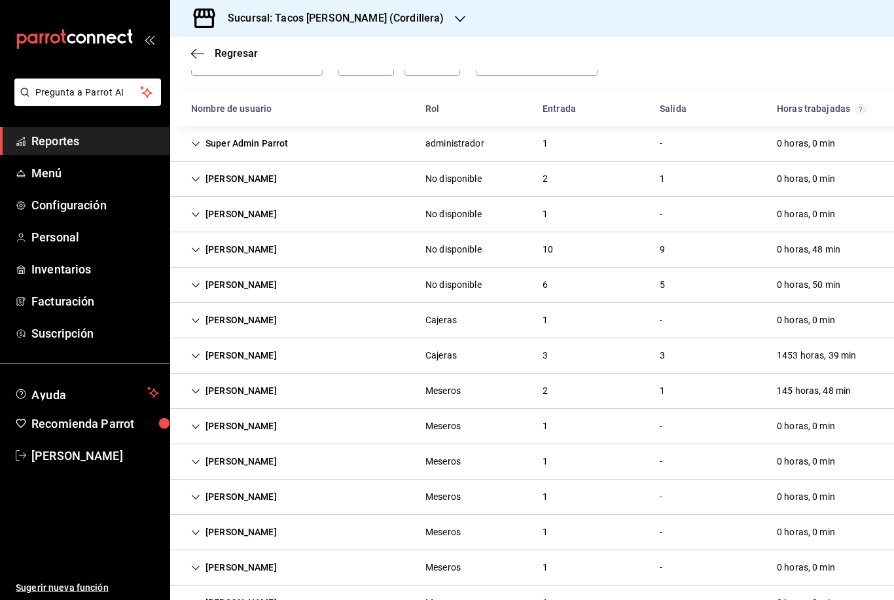
click at [192, 575] on div "[PERSON_NAME]" at bounding box center [234, 568] width 107 height 24
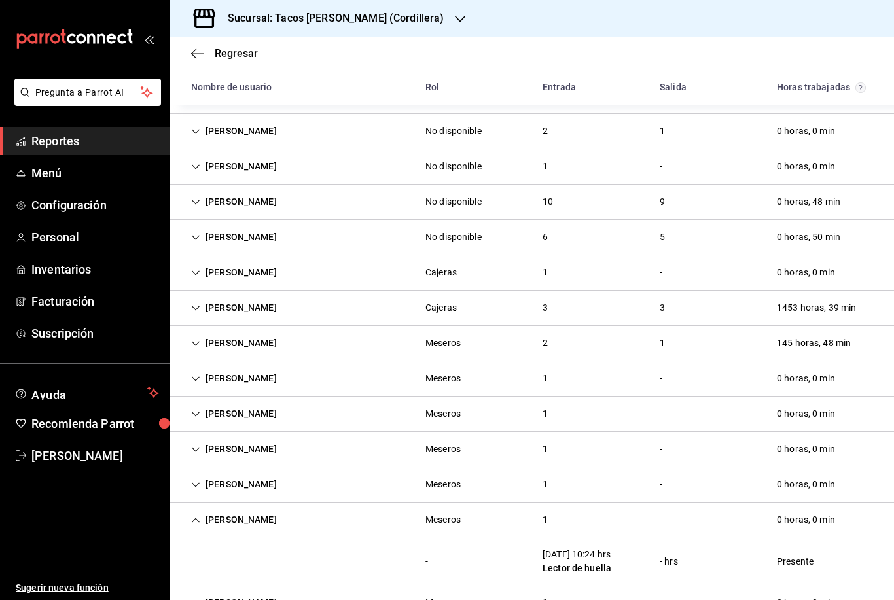
click at [196, 516] on icon "Cell" at bounding box center [195, 520] width 9 height 9
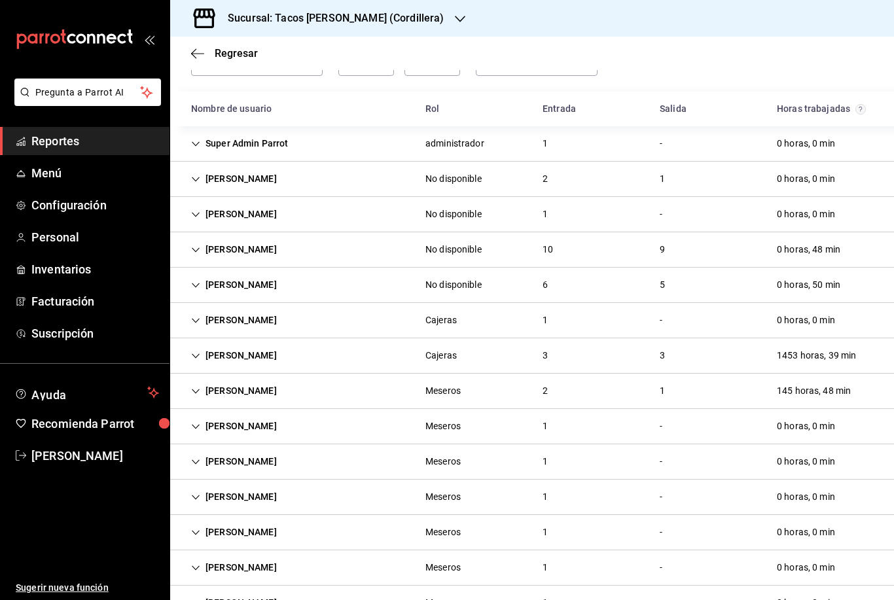
scroll to position [82, 0]
click at [191, 418] on div "[PERSON_NAME]" at bounding box center [234, 426] width 107 height 24
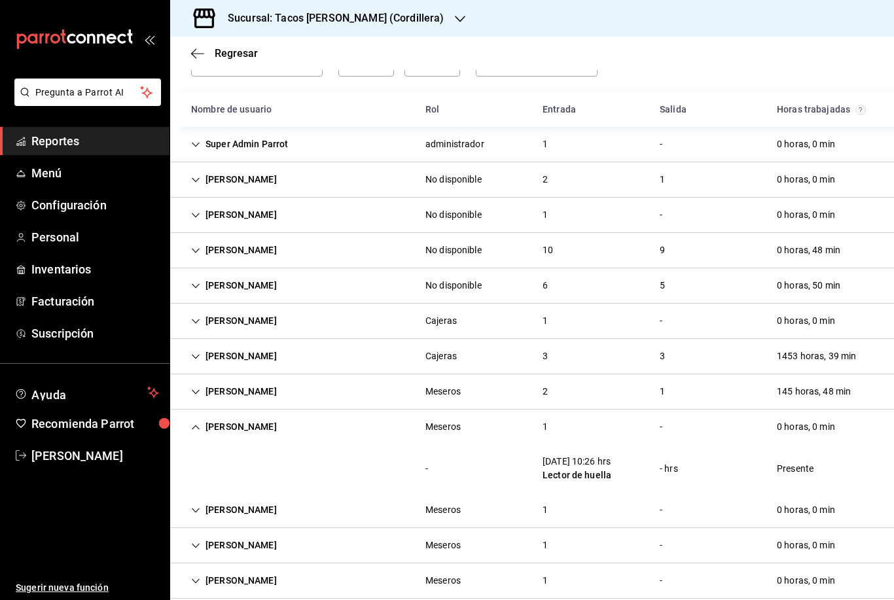
click at [194, 426] on icon "Cell" at bounding box center [195, 427] width 9 height 9
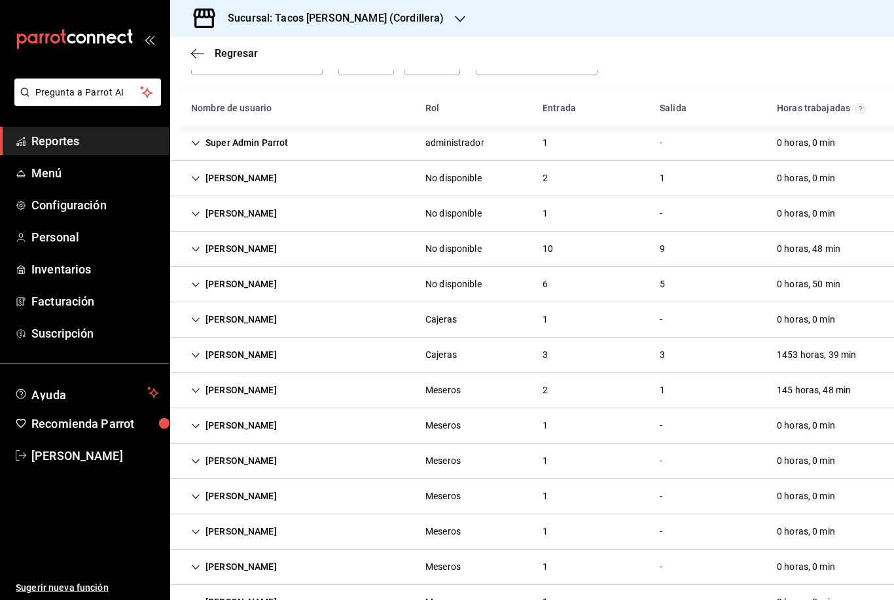
scroll to position [82, 0]
click at [199, 217] on icon "Cell" at bounding box center [195, 214] width 9 height 9
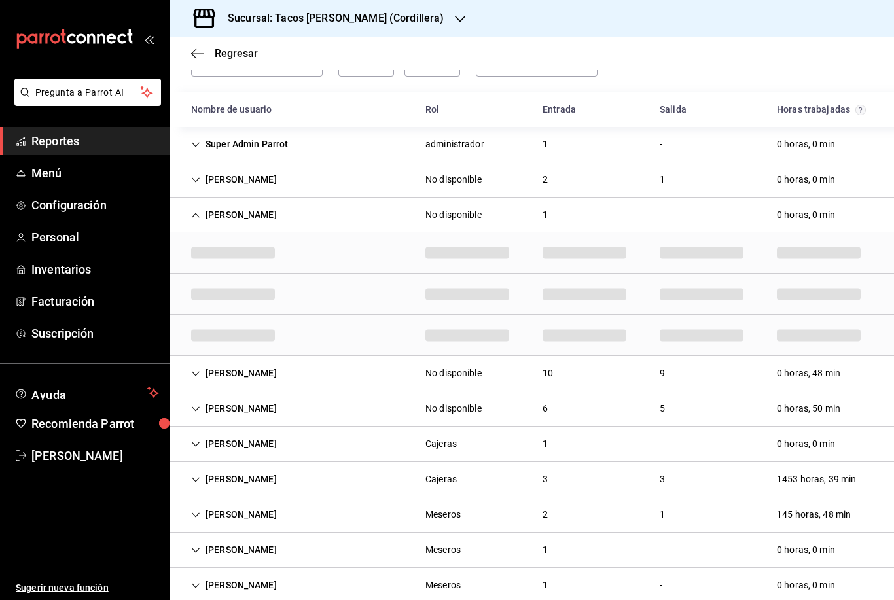
click at [198, 215] on icon "Cell" at bounding box center [195, 215] width 9 height 9
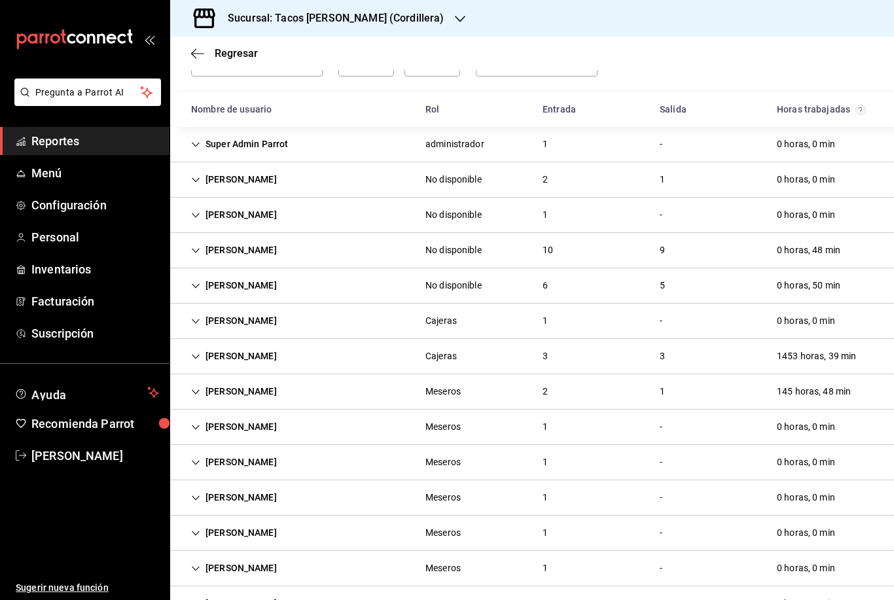
click at [195, 326] on div "[PERSON_NAME]" at bounding box center [234, 321] width 107 height 24
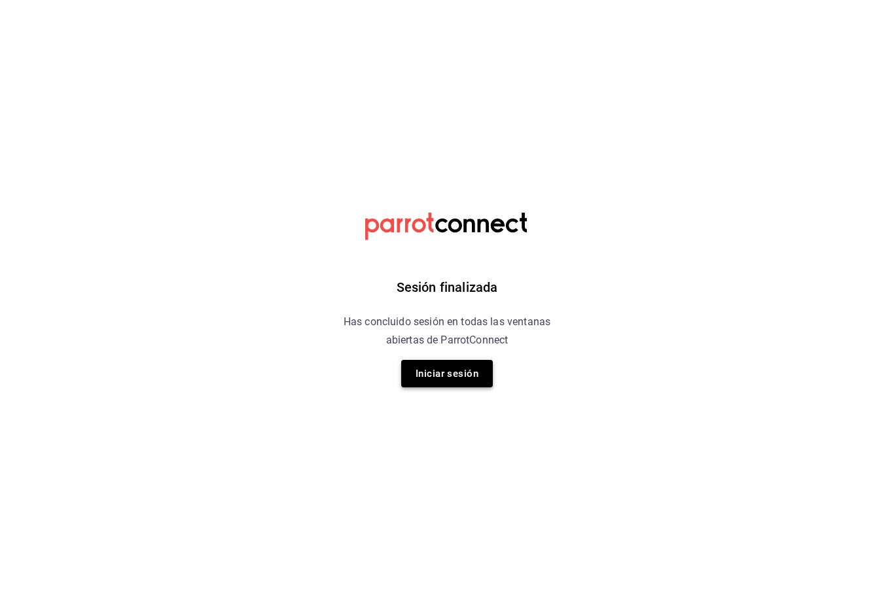
click at [476, 378] on button "Iniciar sesión" at bounding box center [447, 373] width 92 height 27
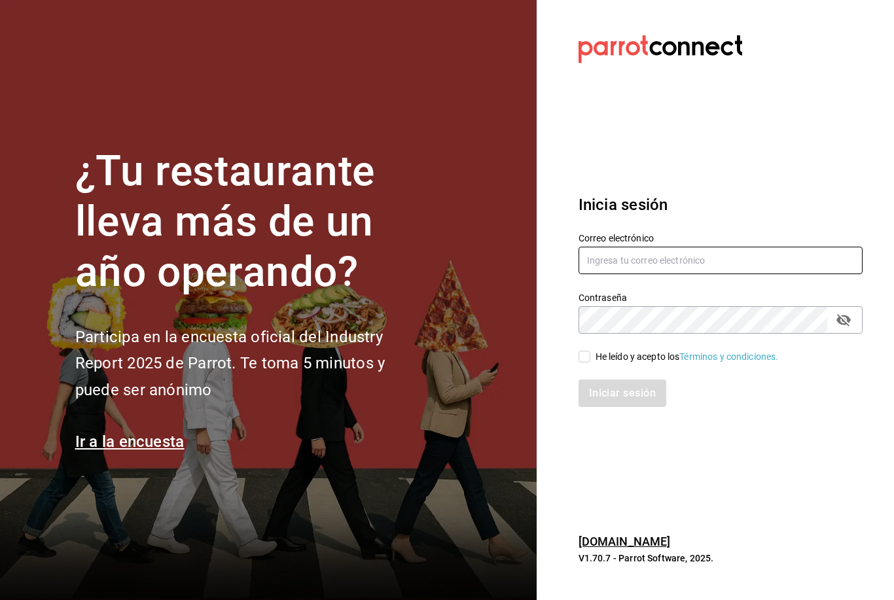
click at [605, 274] on input "text" at bounding box center [721, 260] width 284 height 27
type input "[EMAIL_ADDRESS][DOMAIN_NAME]"
click at [588, 363] on input "He leído y acepto los Términos y condiciones." at bounding box center [585, 357] width 12 height 12
checkbox input "true"
click at [603, 406] on button "Iniciar sesión" at bounding box center [623, 393] width 89 height 27
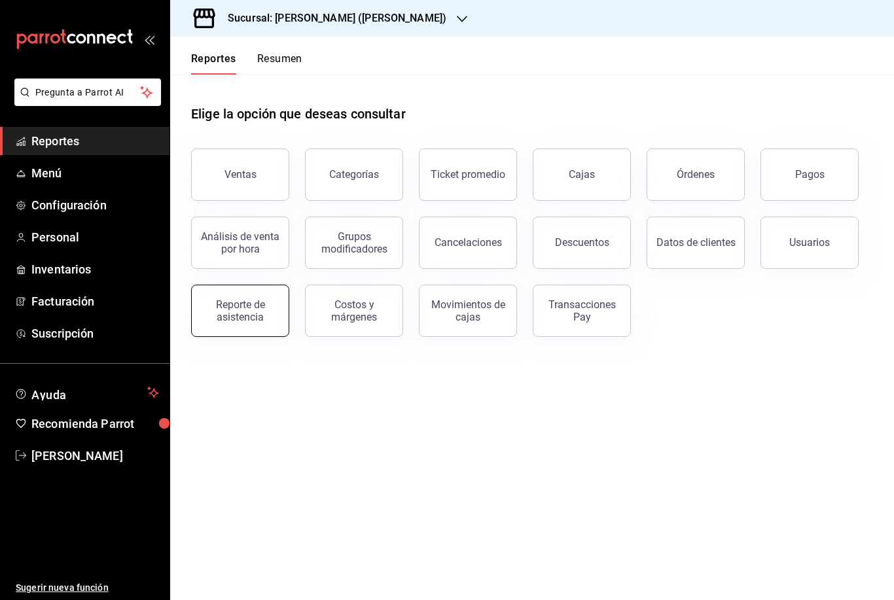
click at [258, 315] on div "Reporte de asistencia" at bounding box center [240, 310] width 81 height 25
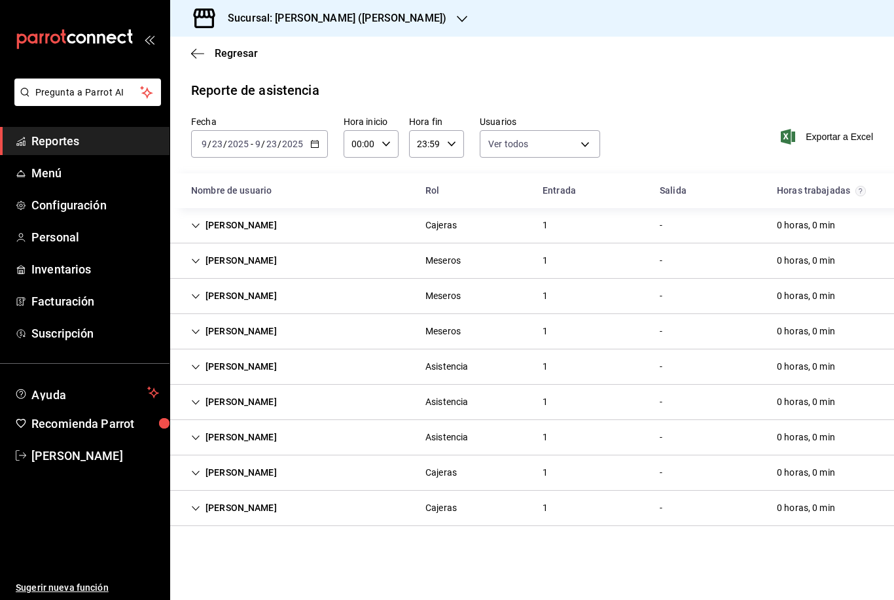
click at [409, 23] on h3 "Sucursal: Tacos don Pedro (bartolomeo)" at bounding box center [331, 18] width 229 height 16
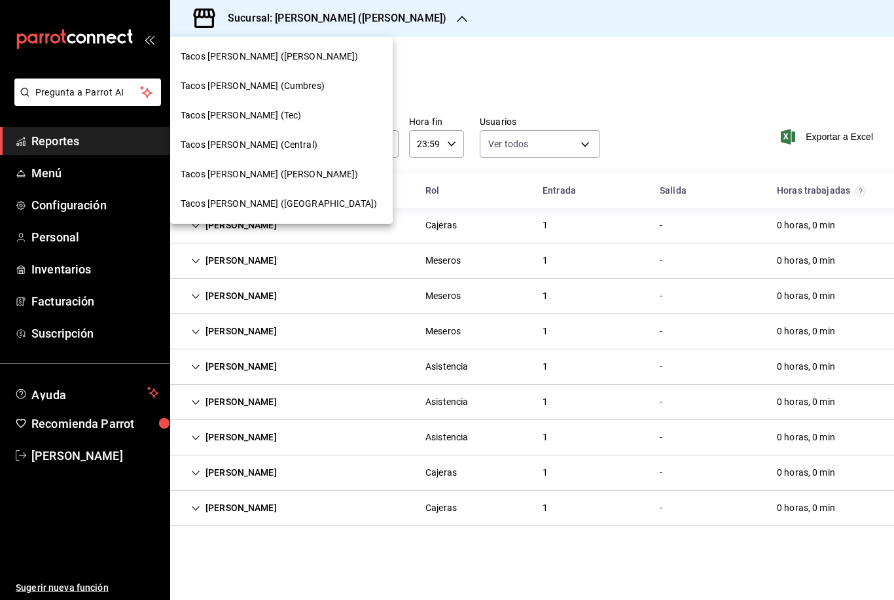
click at [288, 211] on div "Tacos don Pedro (Cordillera)" at bounding box center [281, 203] width 223 height 29
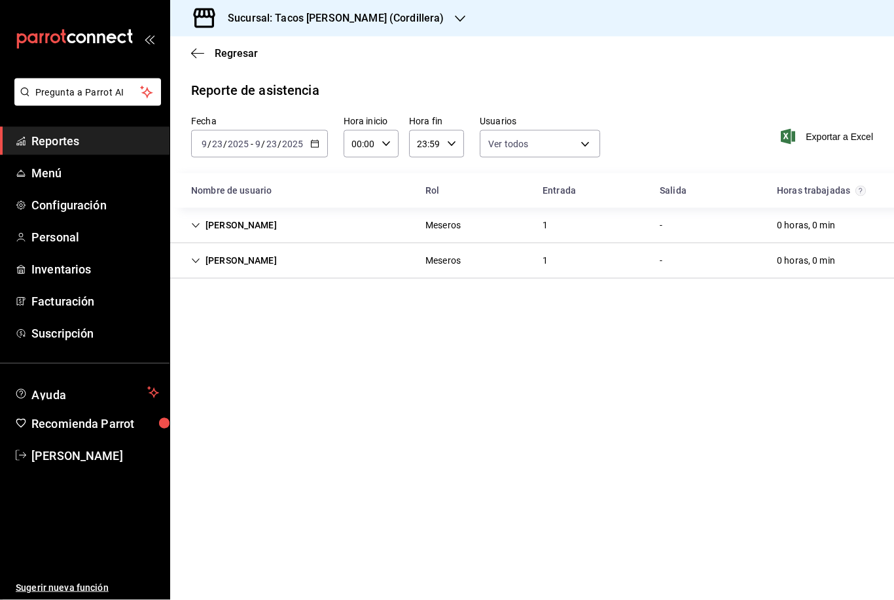
scroll to position [8, 0]
click at [312, 139] on icon "button" at bounding box center [314, 143] width 9 height 9
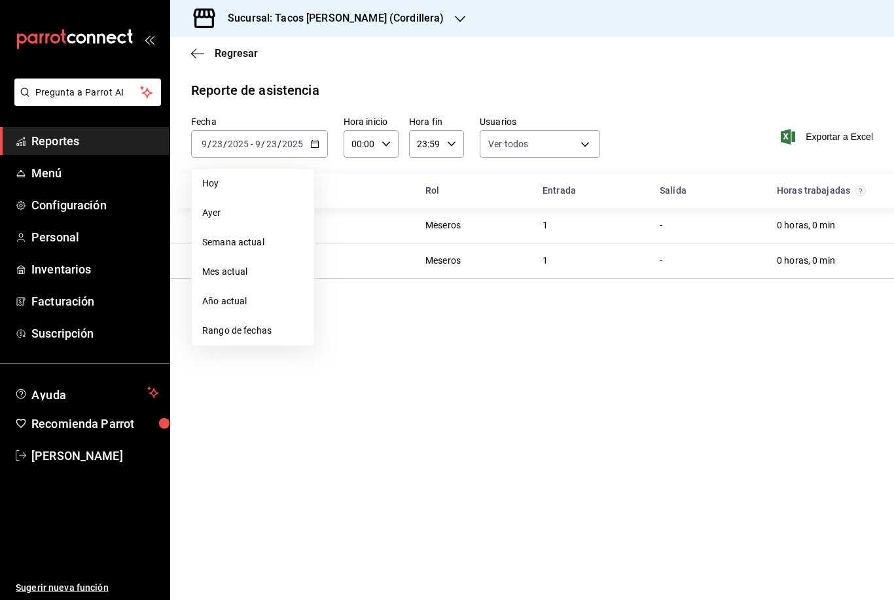
click at [241, 298] on span "Año actual" at bounding box center [252, 302] width 101 height 14
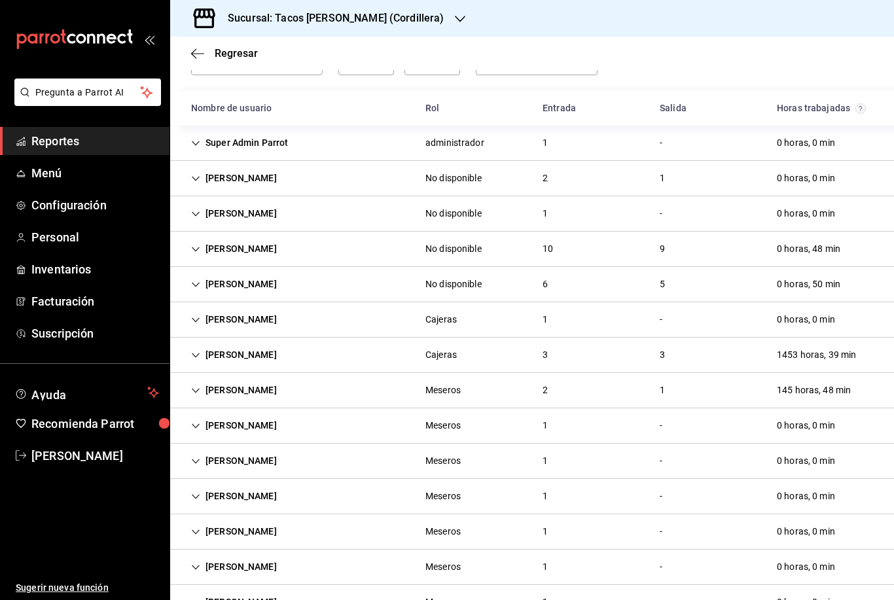
scroll to position [82, 0]
